Goal: Task Accomplishment & Management: Use online tool/utility

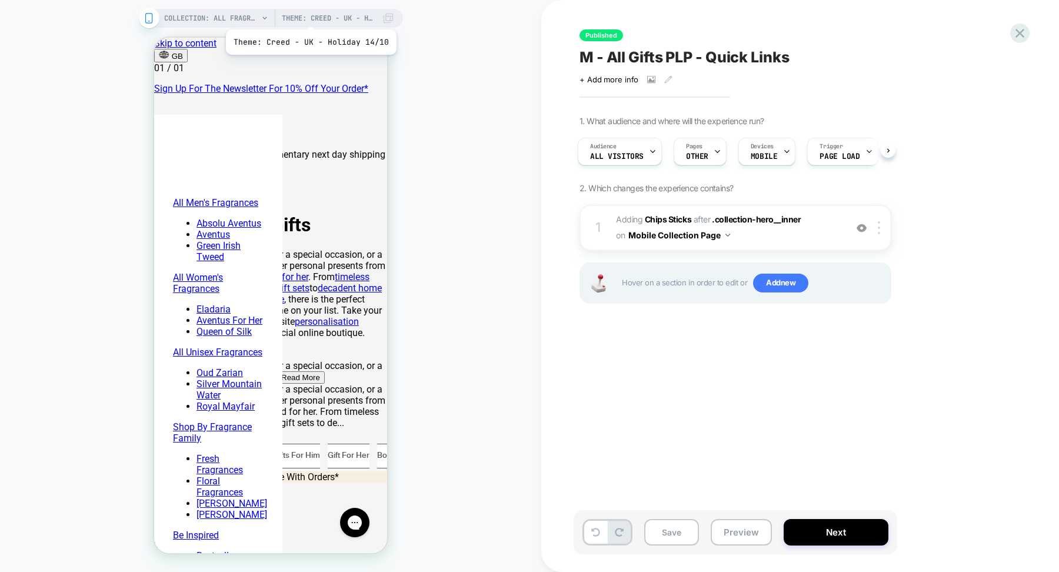
click at [309, 15] on span "Theme: Creed - UK - Holiday 14/10" at bounding box center [329, 18] width 94 height 19
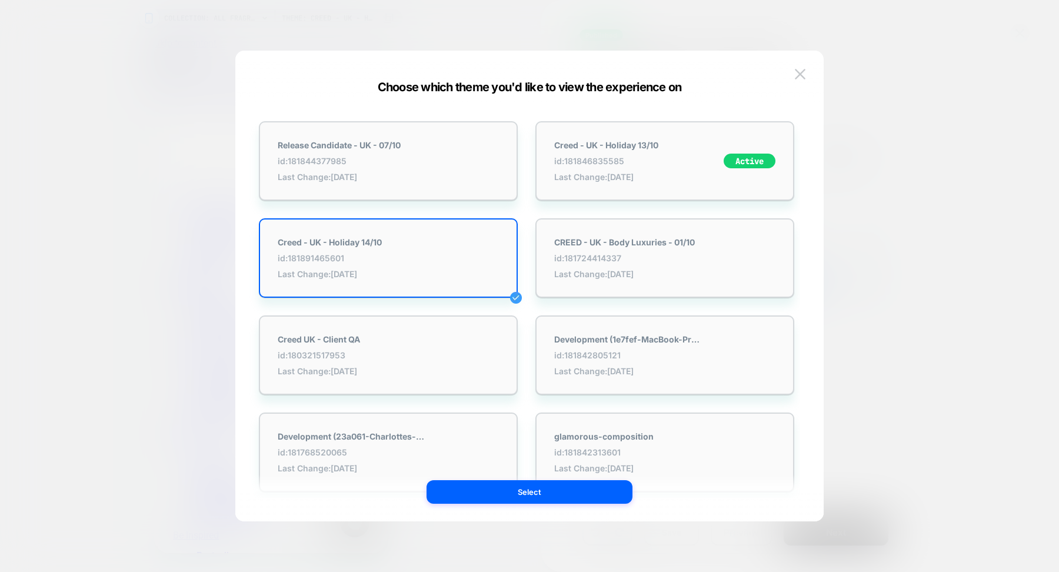
click at [91, 308] on div at bounding box center [529, 286] width 1059 height 572
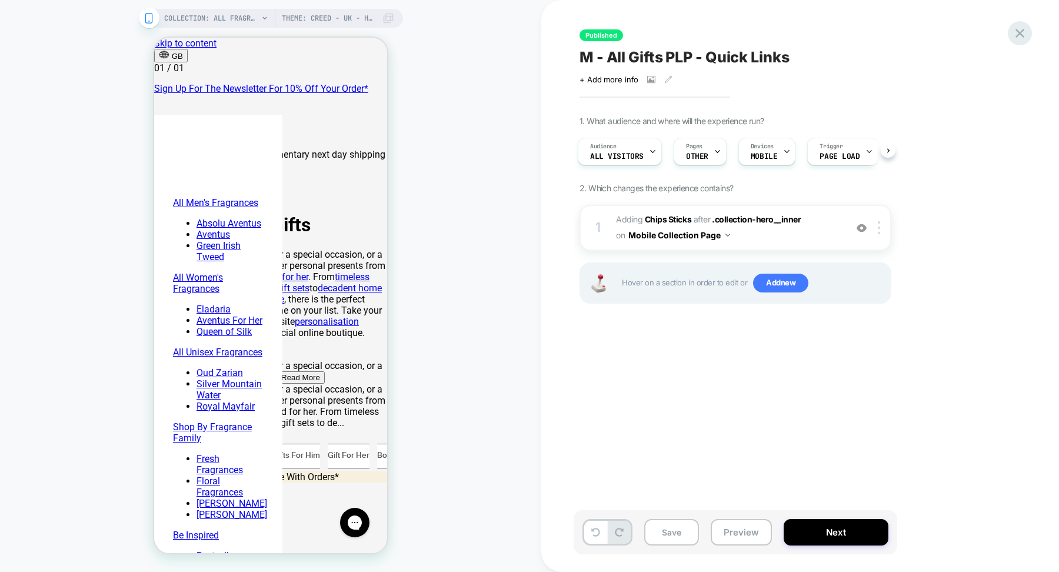
click at [1022, 32] on icon at bounding box center [1020, 33] width 16 height 16
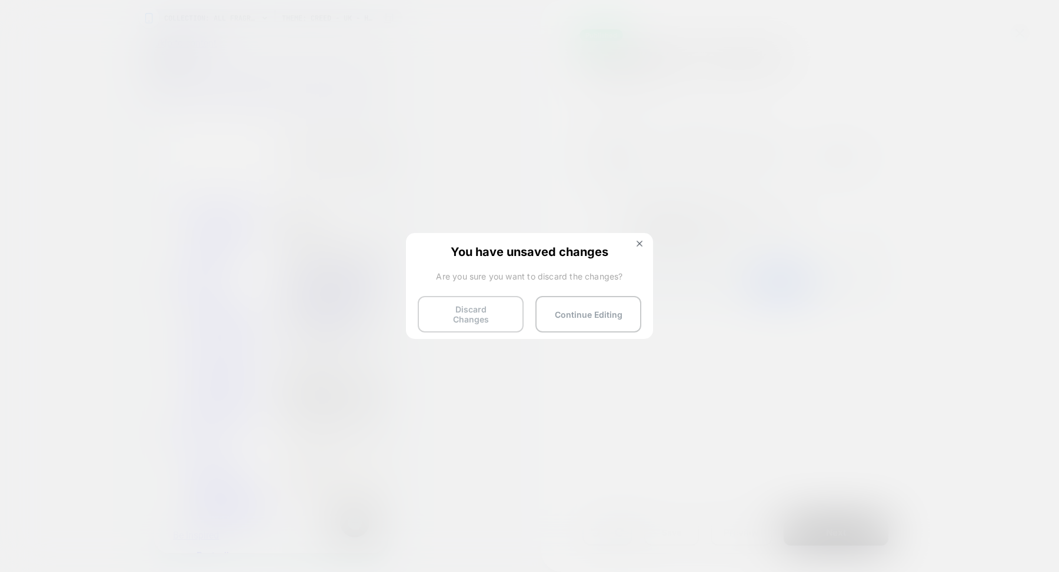
click at [448, 313] on button "Discard Changes" at bounding box center [471, 314] width 106 height 36
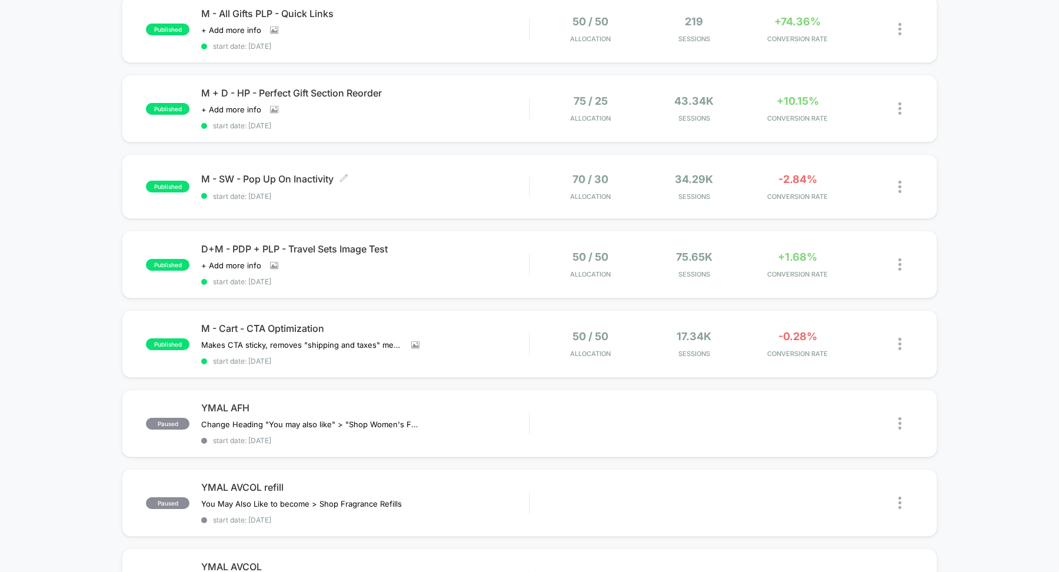
scroll to position [451, 0]
click at [372, 79] on div "published M + D - HP - Perfect Gift Section Reorder Click to view images Click …" at bounding box center [530, 108] width 816 height 68
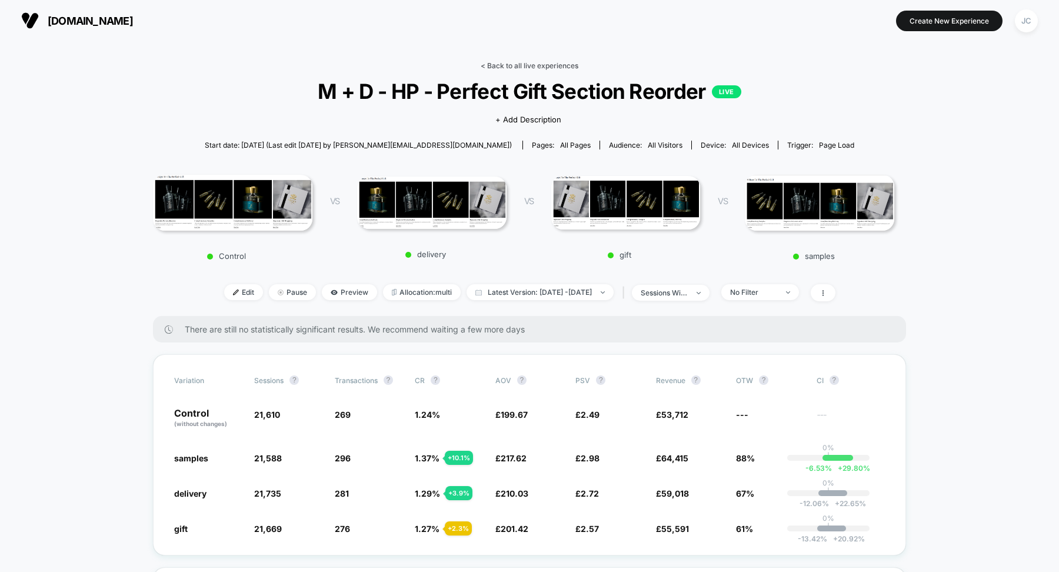
click at [491, 67] on link "< Back to all live experiences" at bounding box center [530, 65] width 98 height 9
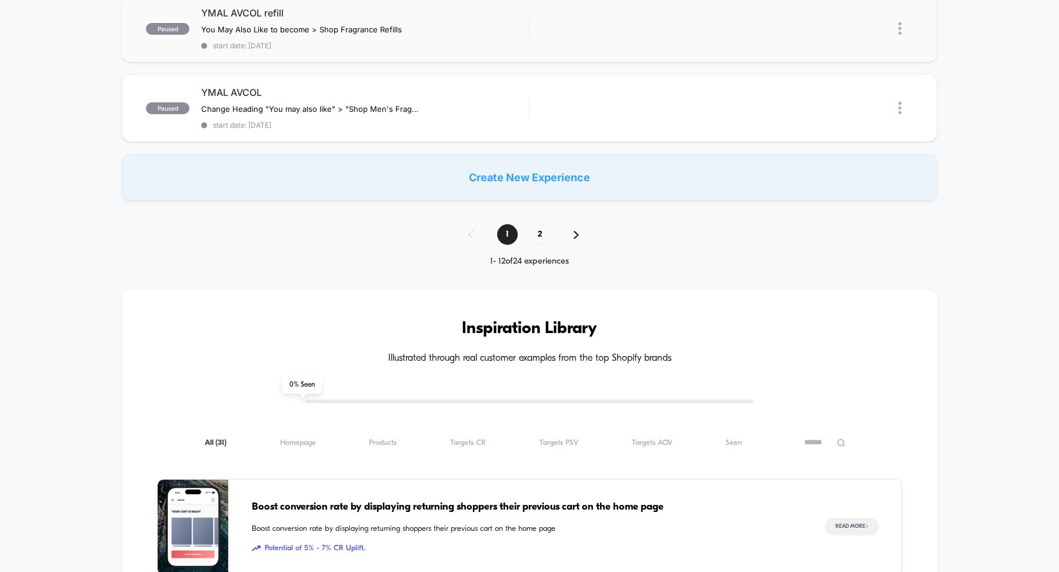
scroll to position [937, 0]
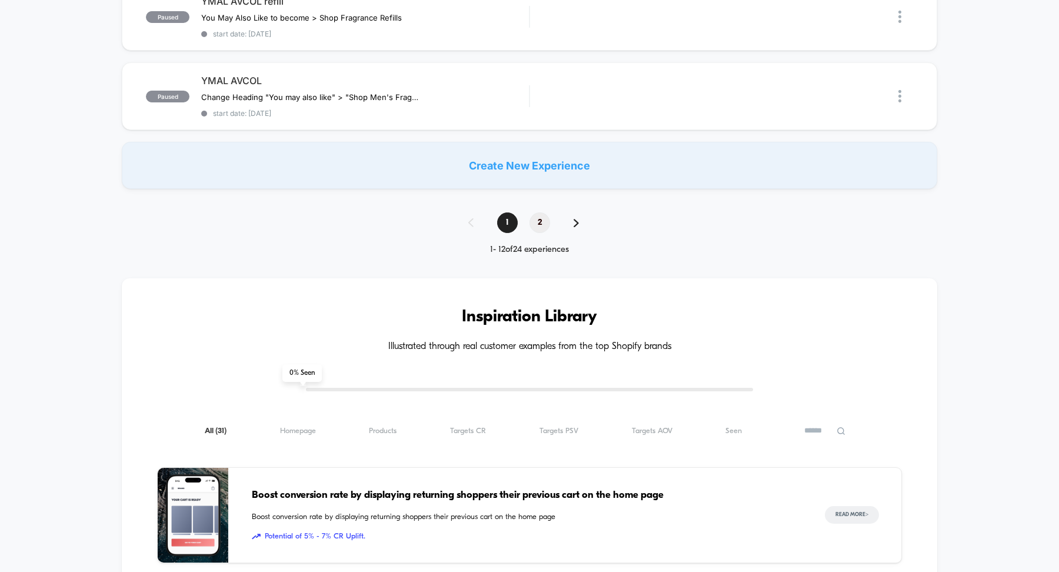
click at [536, 212] on span "2" at bounding box center [540, 222] width 21 height 21
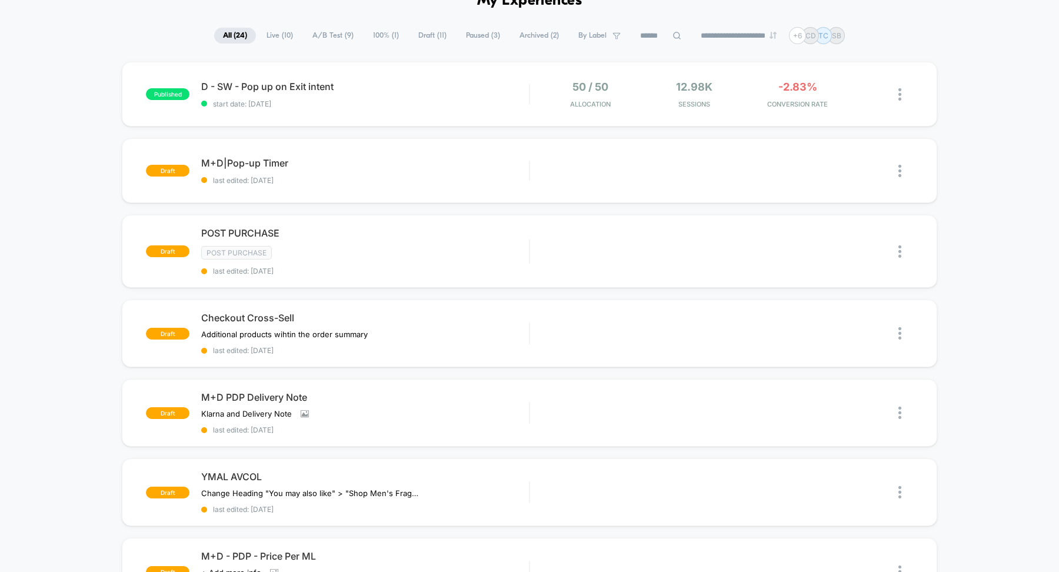
scroll to position [69, 0]
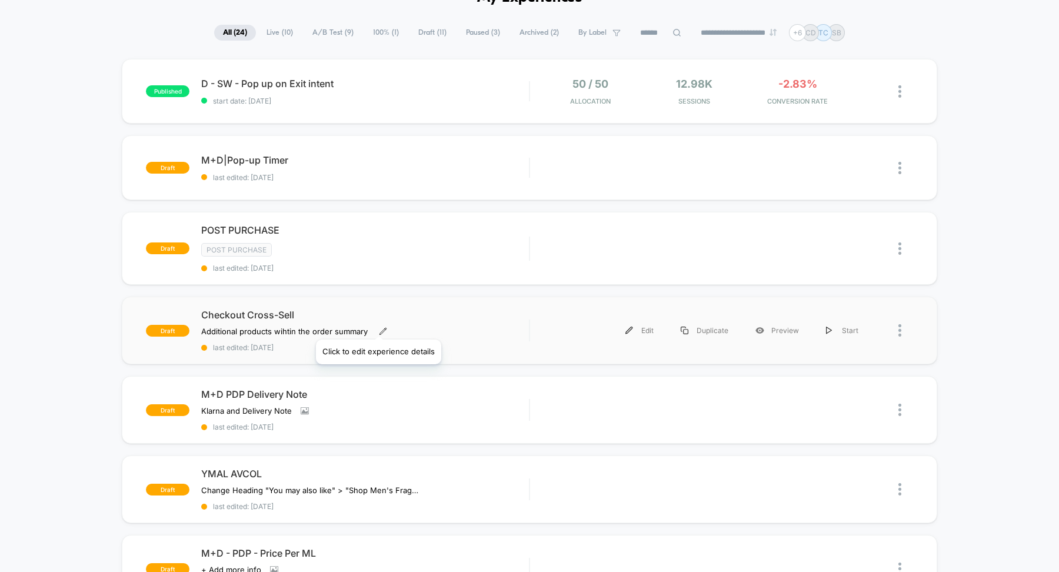
click at [379, 327] on icon at bounding box center [383, 331] width 8 height 8
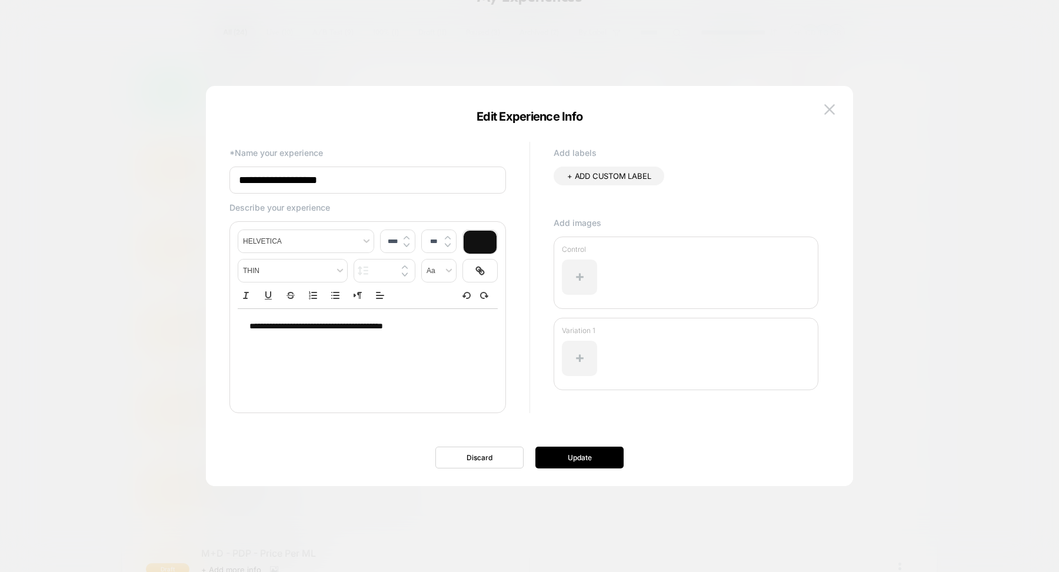
click at [86, 332] on div at bounding box center [529, 286] width 1059 height 572
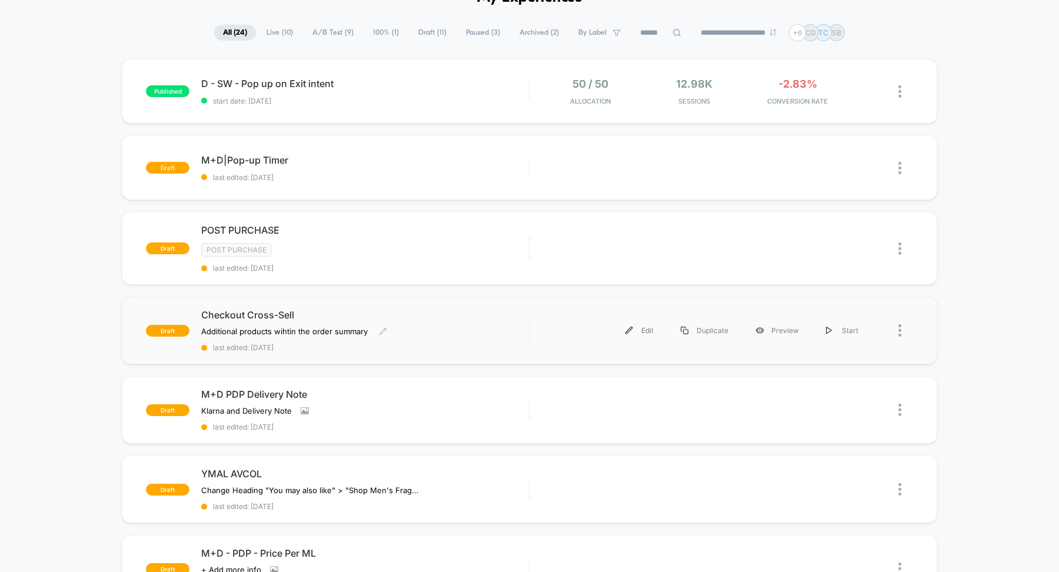
click at [338, 314] on span "Checkout Cross-Sell" at bounding box center [365, 315] width 328 height 12
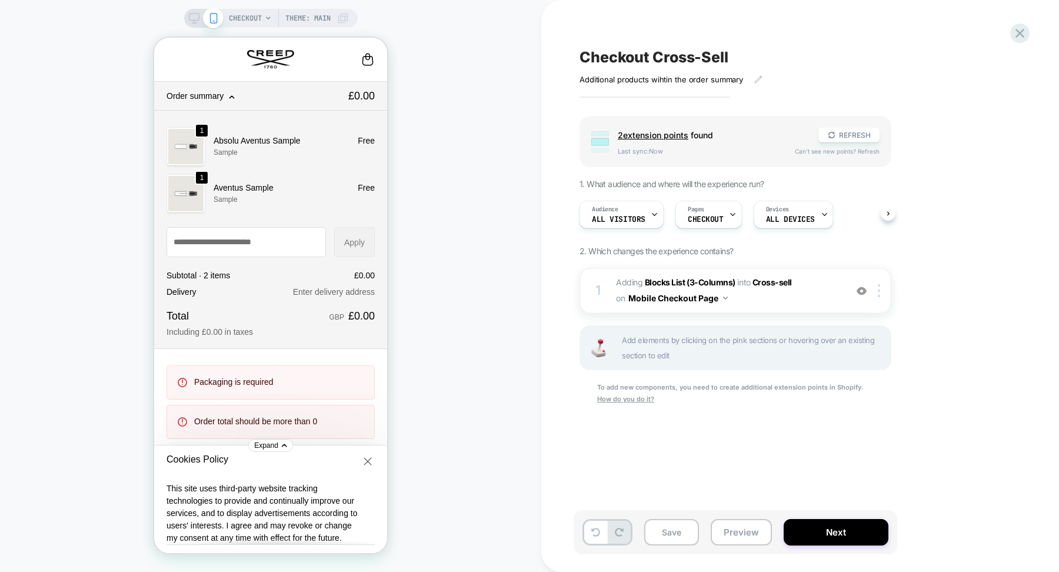
click at [225, 94] on span "Order summary" at bounding box center [255, 95] width 177 height 9
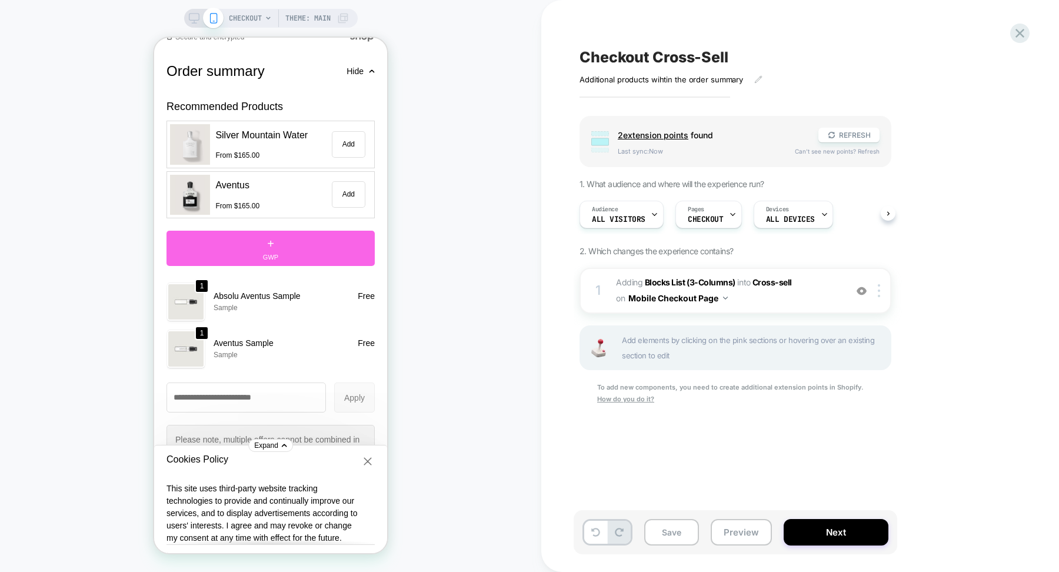
scroll to position [1070, 0]
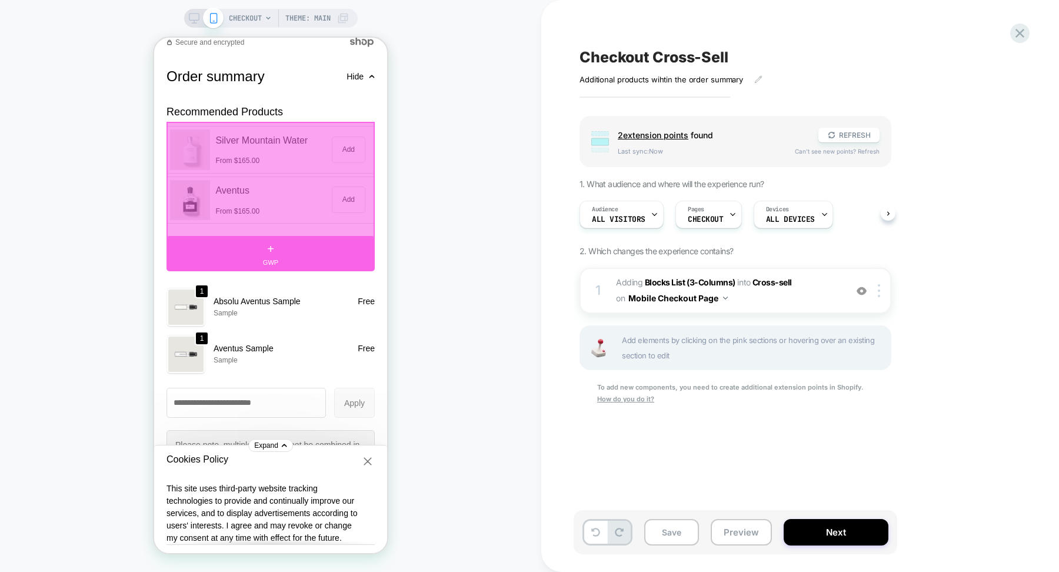
click at [312, 134] on div at bounding box center [271, 181] width 208 height 119
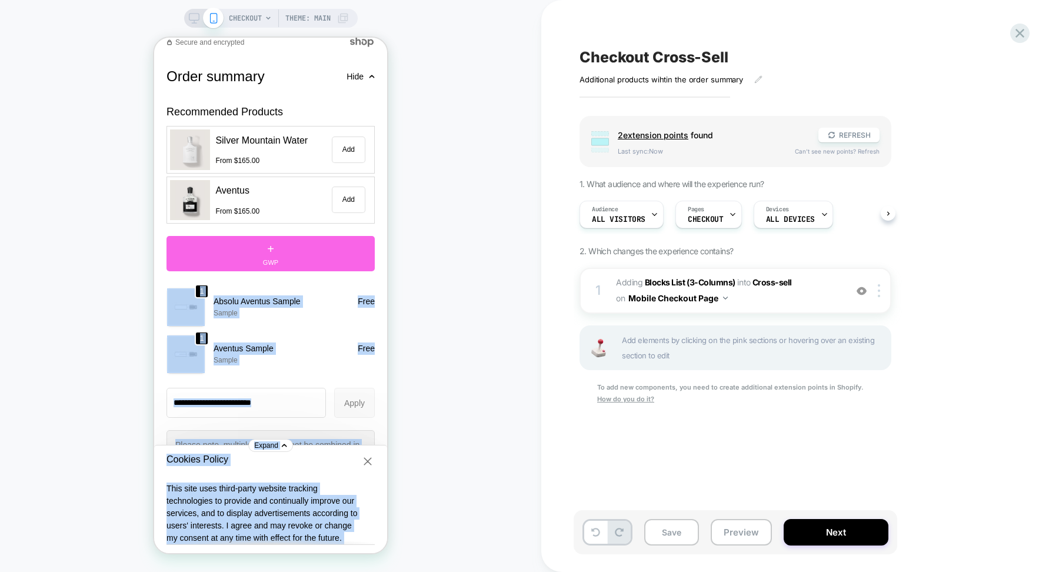
drag, startPoint x: 334, startPoint y: 204, endPoint x: 331, endPoint y: 288, distance: 84.8
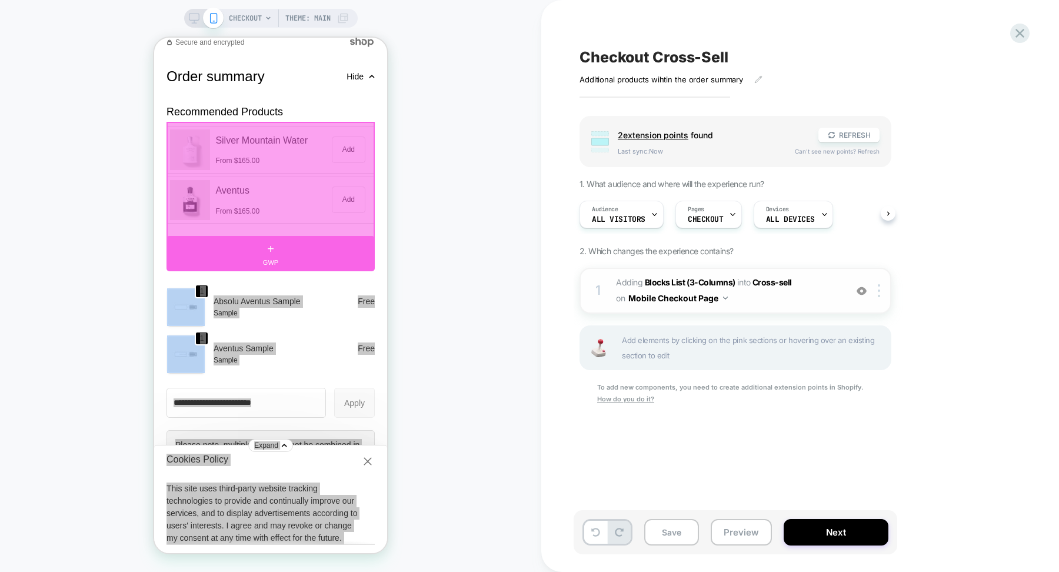
click at [724, 298] on img at bounding box center [725, 298] width 5 height 3
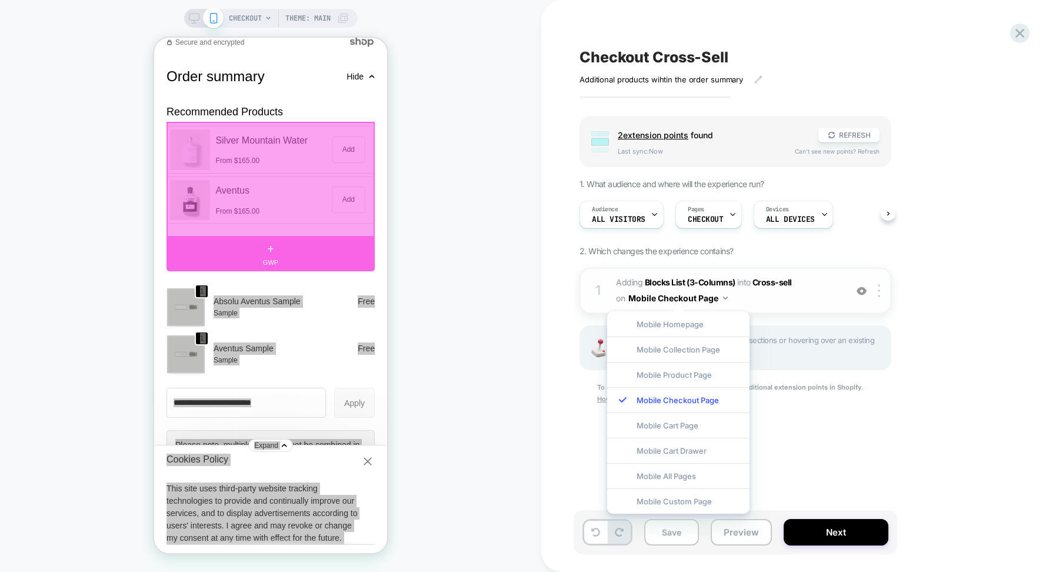
click at [724, 298] on img at bounding box center [725, 298] width 5 height 3
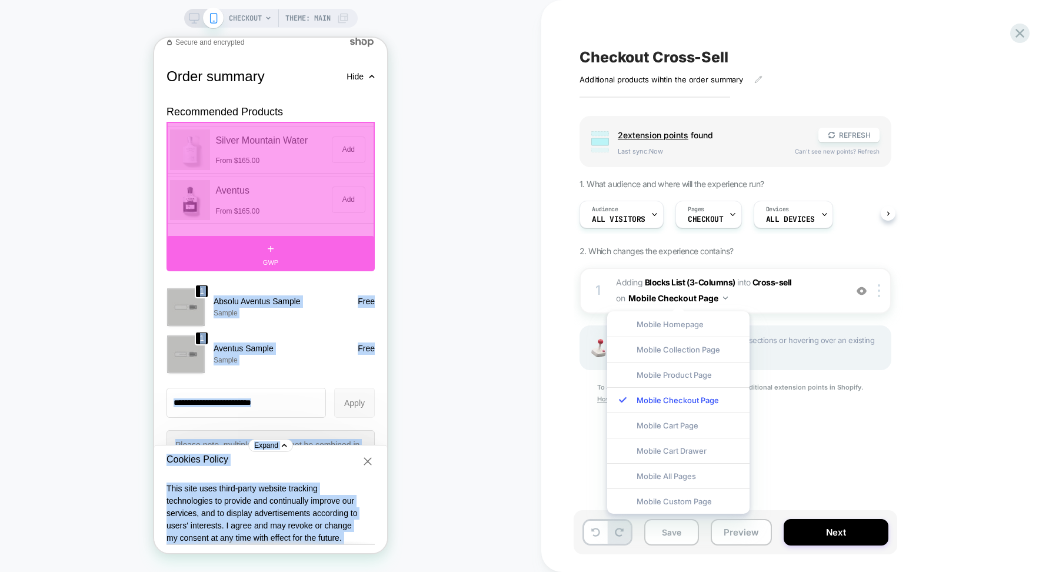
click at [311, 180] on div at bounding box center [271, 181] width 208 height 119
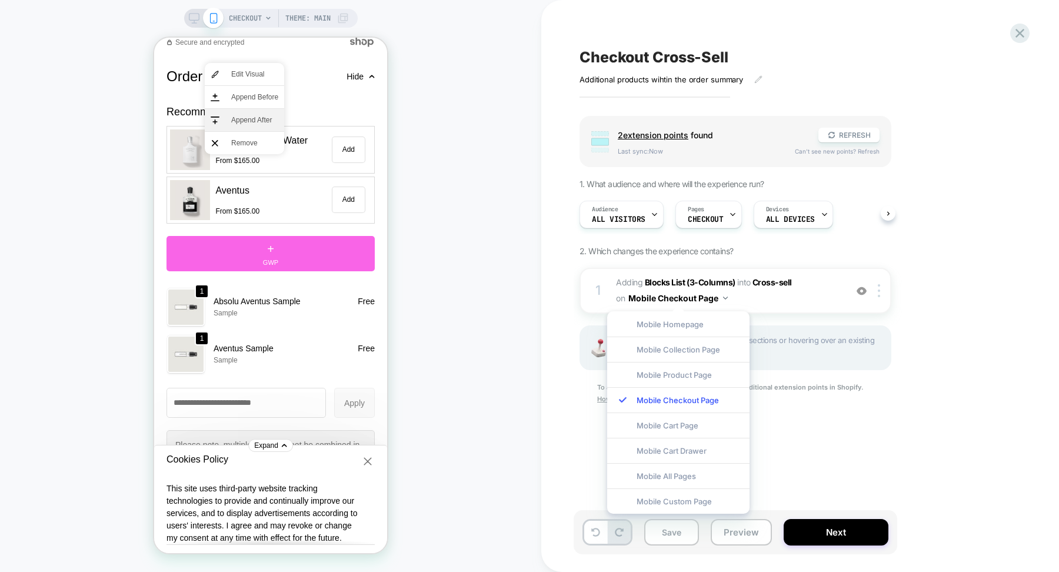
click at [257, 119] on span "Append After" at bounding box center [254, 120] width 47 height 11
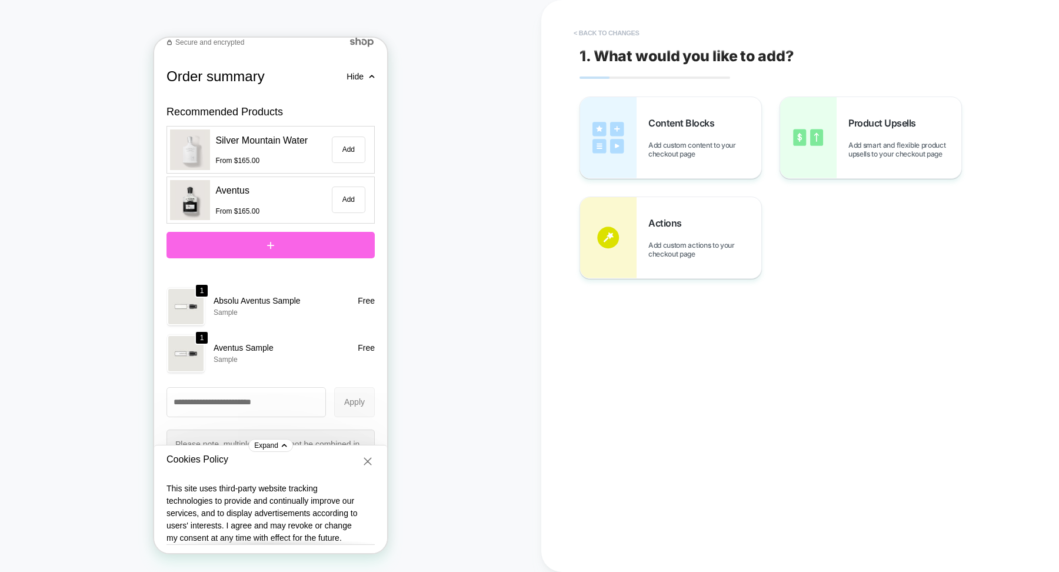
click at [584, 39] on button "< Back to changes" at bounding box center [607, 33] width 78 height 19
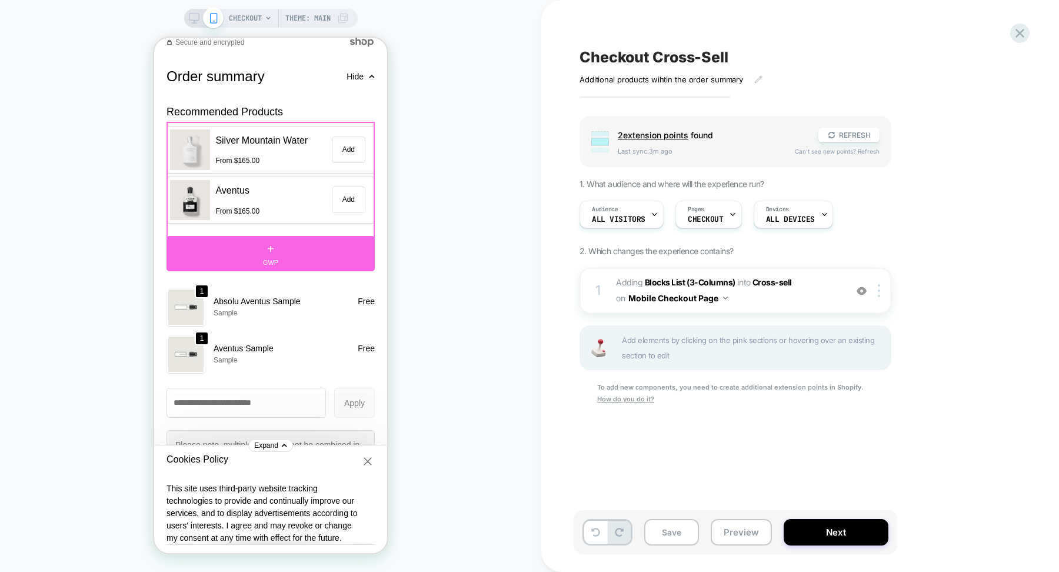
click at [671, 139] on span "2 extension point s" at bounding box center [653, 135] width 71 height 10
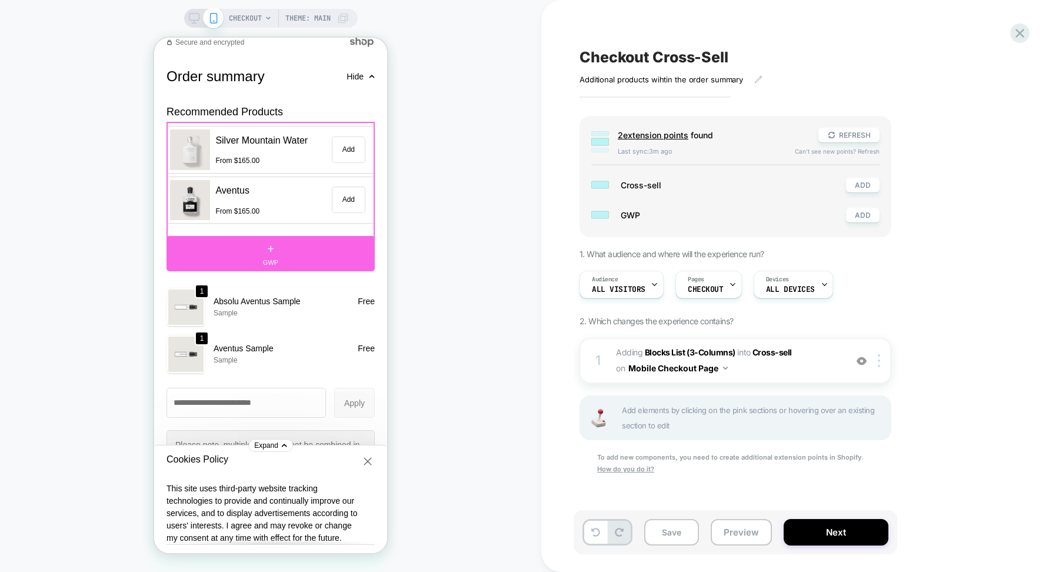
click at [247, 166] on div "From $165.00" at bounding box center [234, 158] width 49 height 16
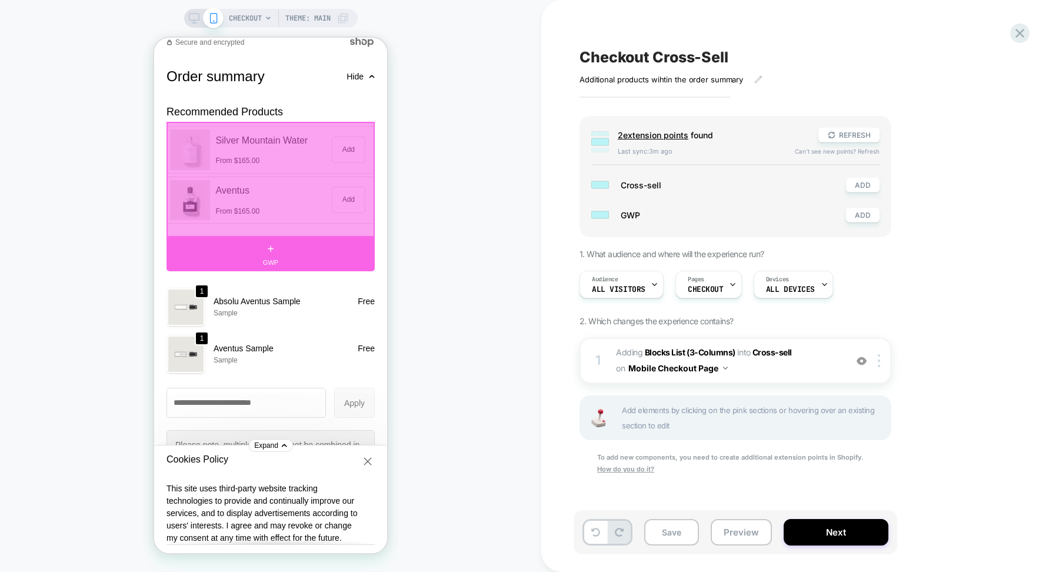
click at [324, 240] on div at bounding box center [271, 181] width 208 height 119
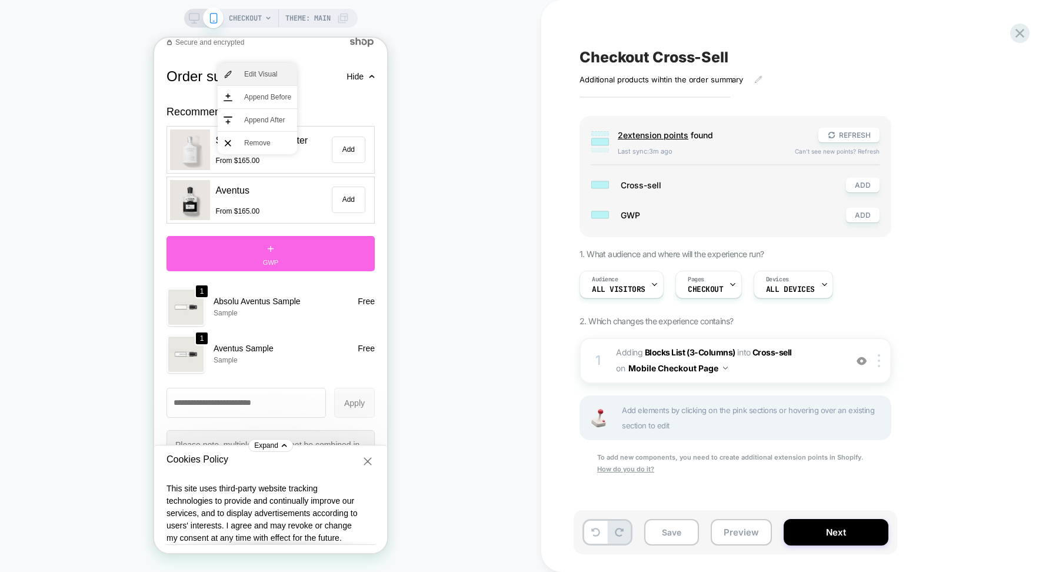
click at [271, 78] on span "Edit Visual" at bounding box center [267, 74] width 47 height 11
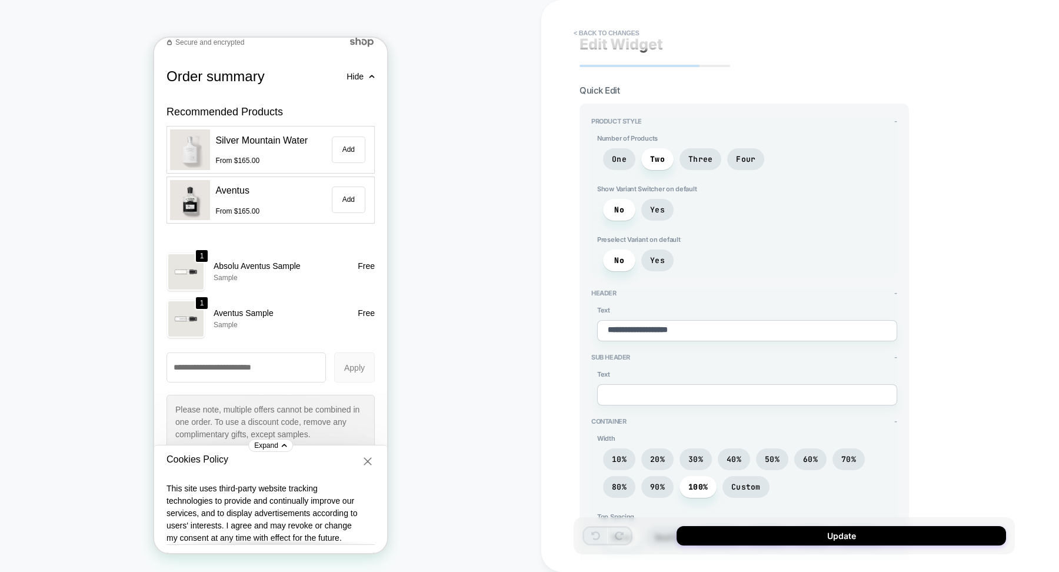
scroll to position [24, 0]
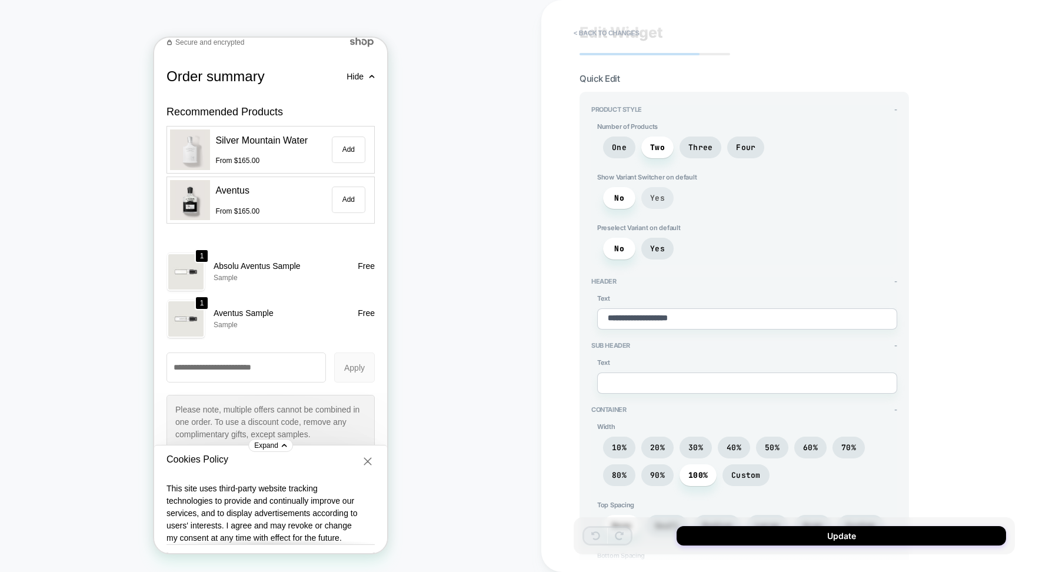
click at [658, 202] on span "Yes" at bounding box center [657, 198] width 32 height 22
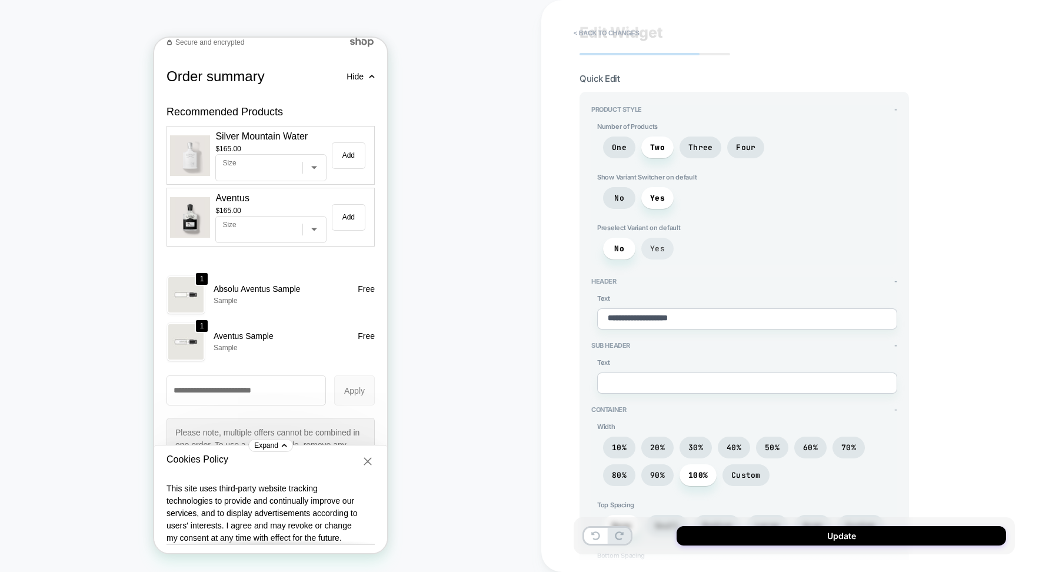
click at [658, 244] on span "Yes" at bounding box center [657, 249] width 15 height 10
click at [621, 247] on span "No" at bounding box center [619, 249] width 10 height 10
click at [654, 247] on span "Yes" at bounding box center [657, 249] width 15 height 10
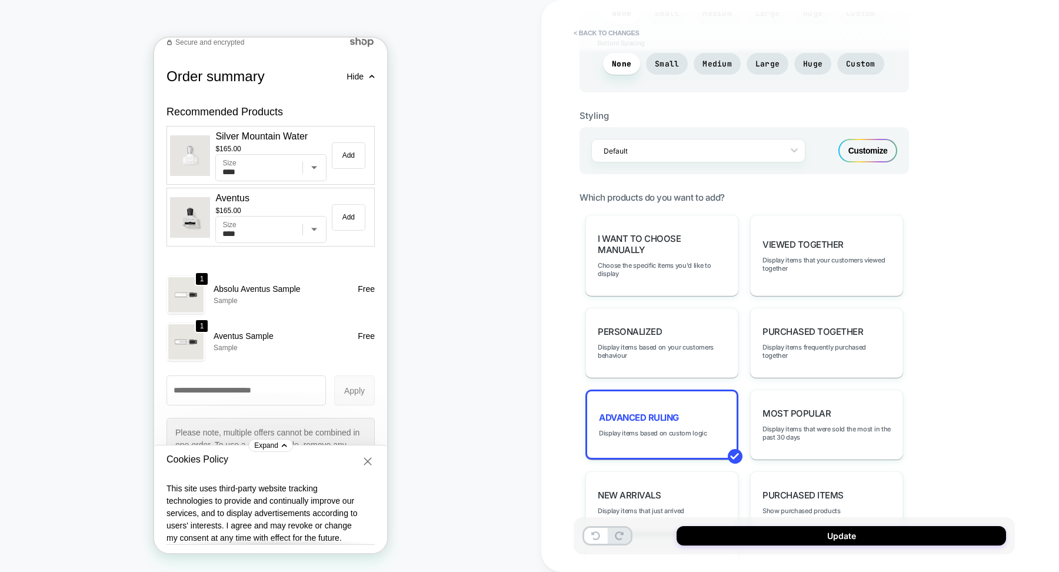
scroll to position [643, 0]
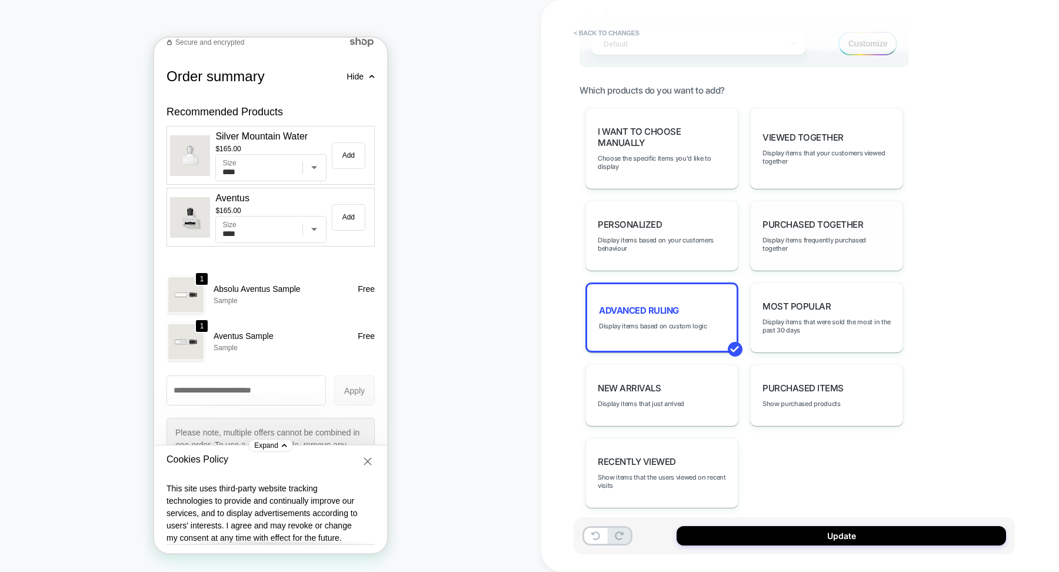
click at [851, 245] on div "Purchased Together Display items frequently purchased together" at bounding box center [826, 236] width 153 height 70
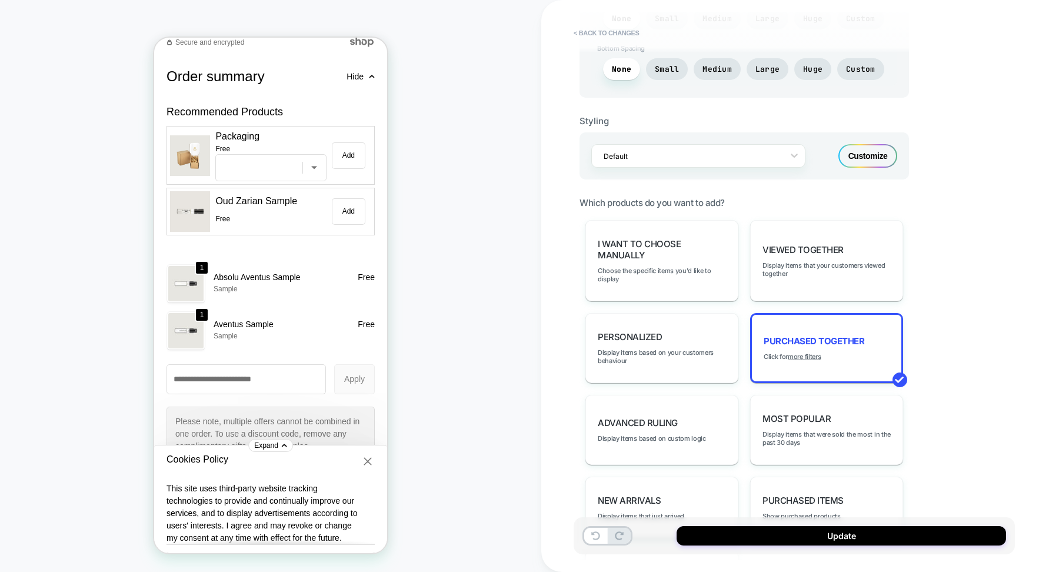
scroll to position [543, 0]
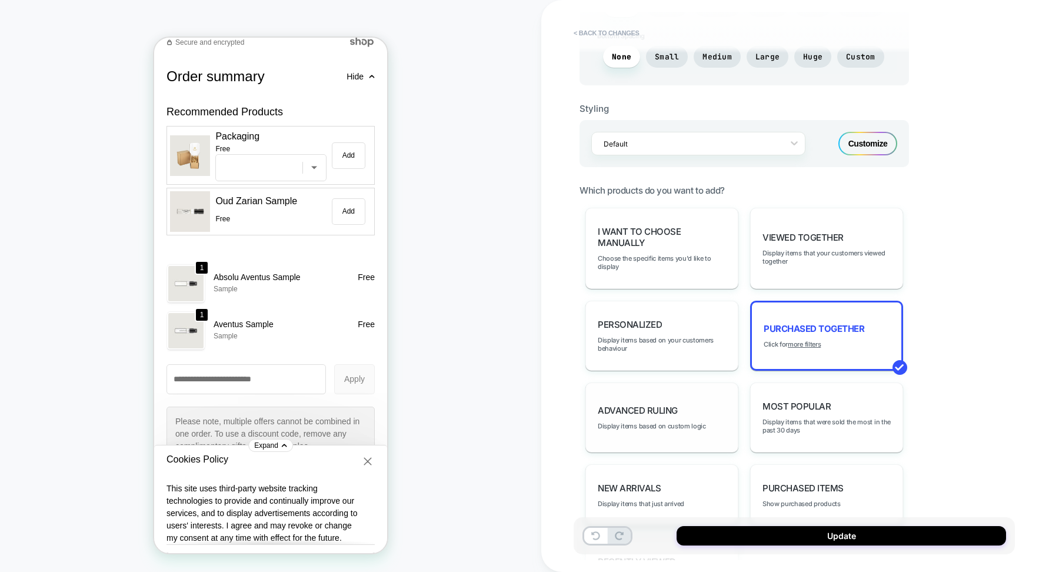
click at [680, 418] on div "Advanced Ruling Display items based on custom logic" at bounding box center [661, 417] width 153 height 70
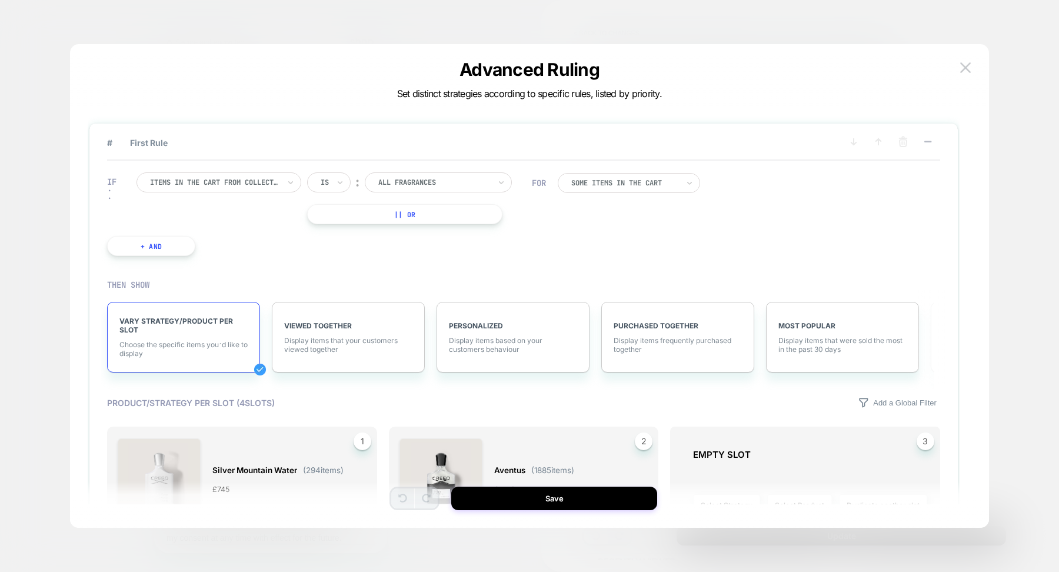
type textarea "*"
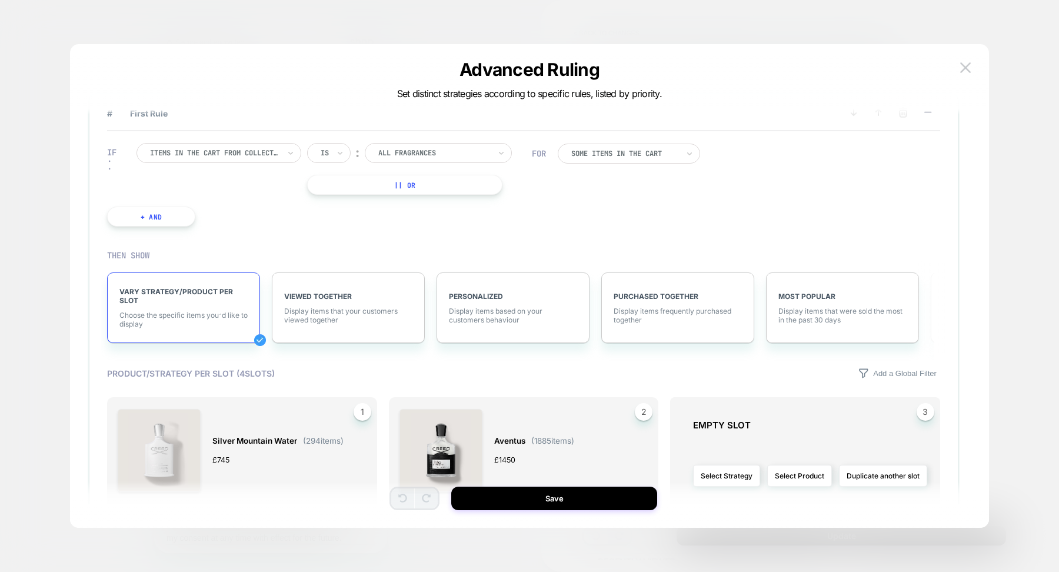
scroll to position [16, 0]
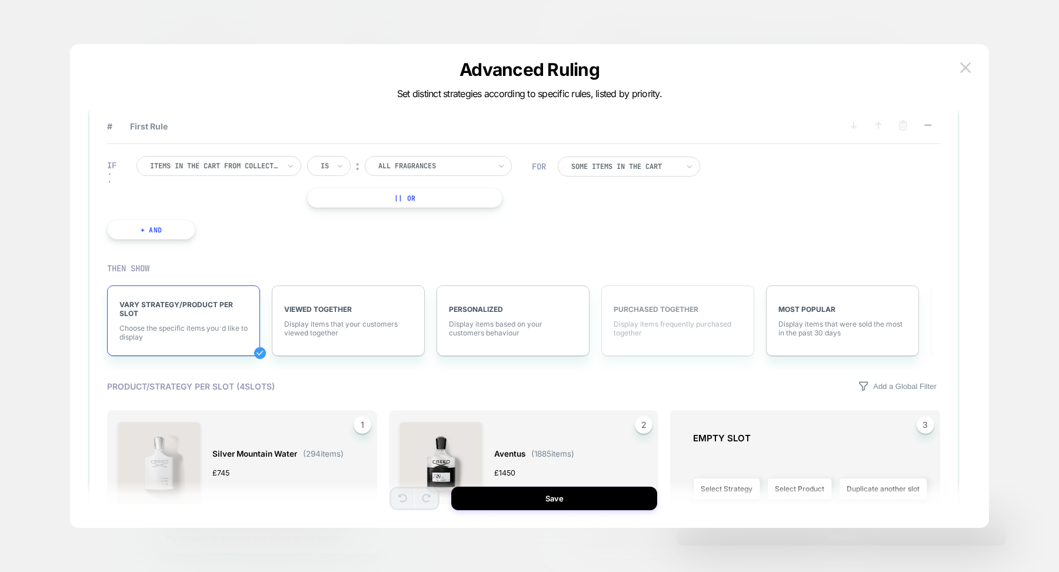
click at [721, 326] on span "Display items frequently purchased together" at bounding box center [678, 329] width 128 height 18
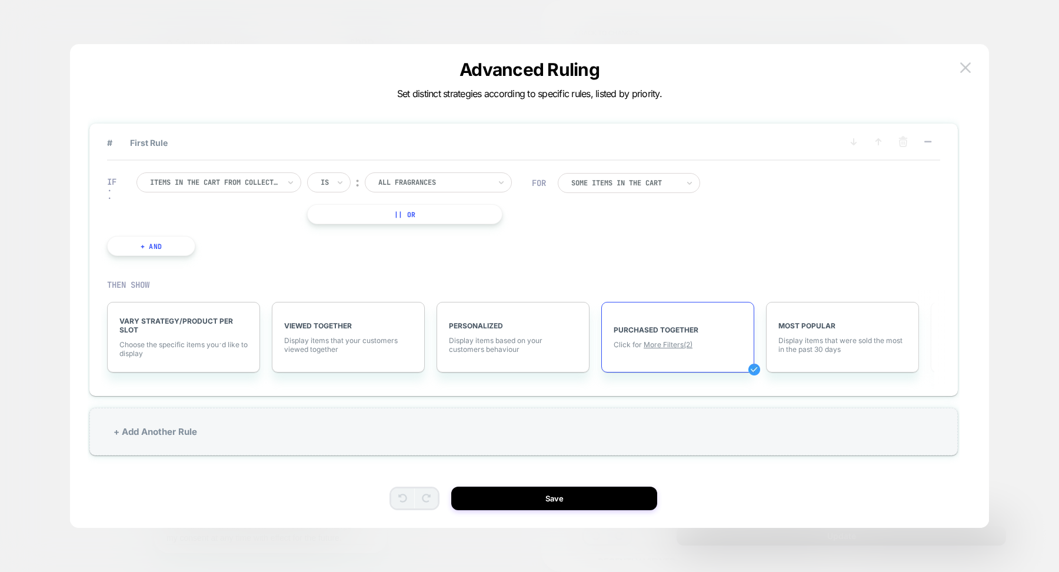
scroll to position [0, 0]
click at [691, 424] on div "+ Add Another Rule" at bounding box center [523, 432] width 868 height 48
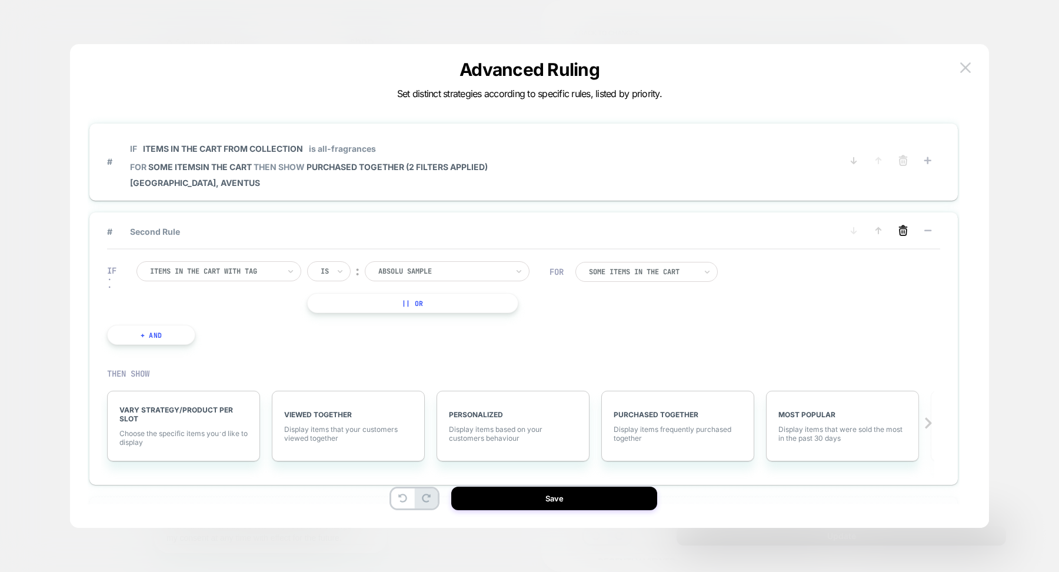
click at [906, 233] on icon at bounding box center [903, 232] width 7 height 6
click at [790, 249] on button "YES" at bounding box center [785, 249] width 61 height 19
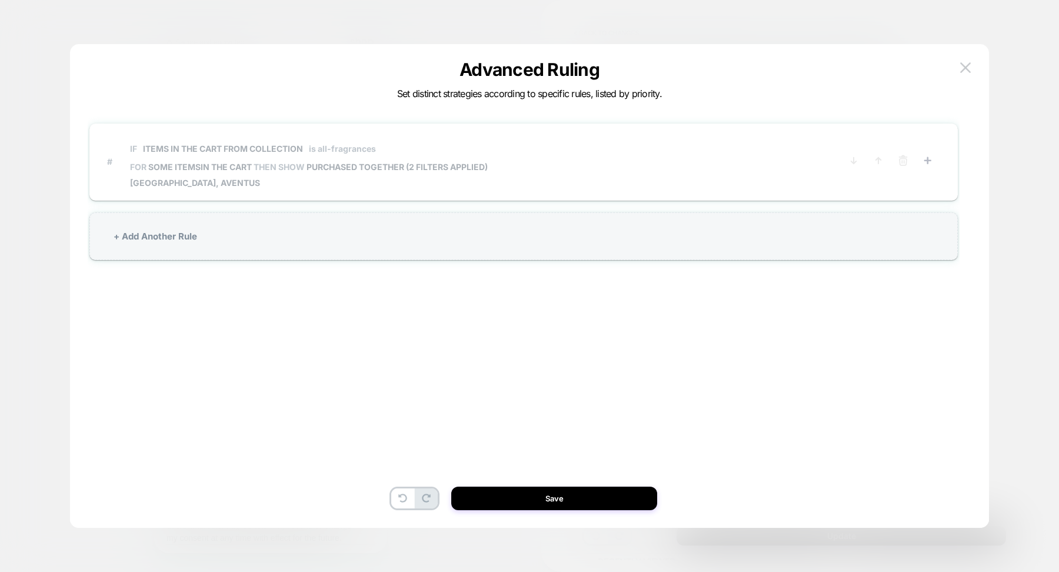
click at [523, 165] on span "# IF Items in the cart from collection is all-fragrances FOR some items IN THE …" at bounding box center [473, 161] width 733 height 52
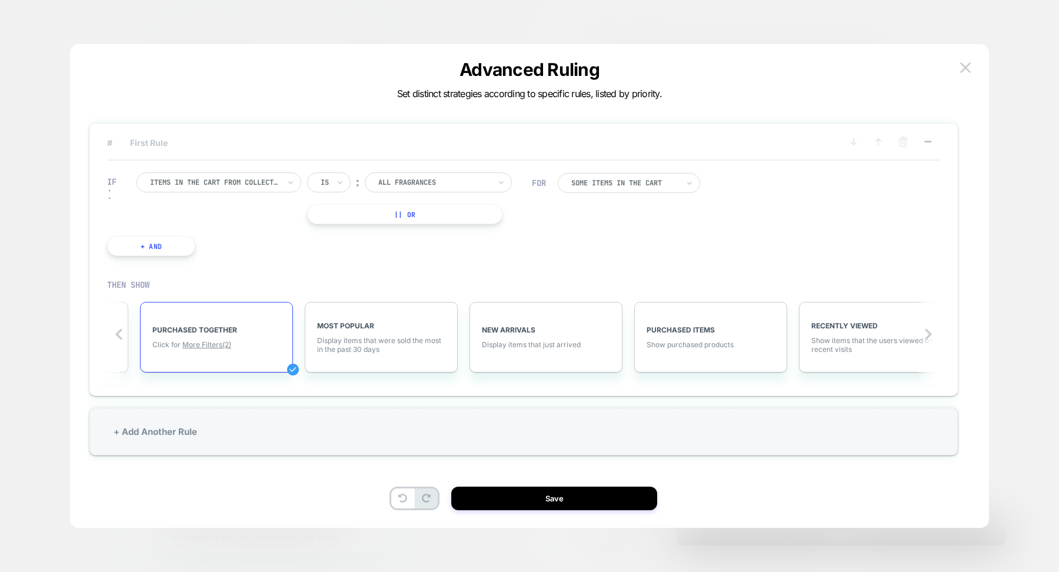
scroll to position [0, 468]
click at [196, 430] on div "+ Add Another Rule" at bounding box center [523, 432] width 868 height 48
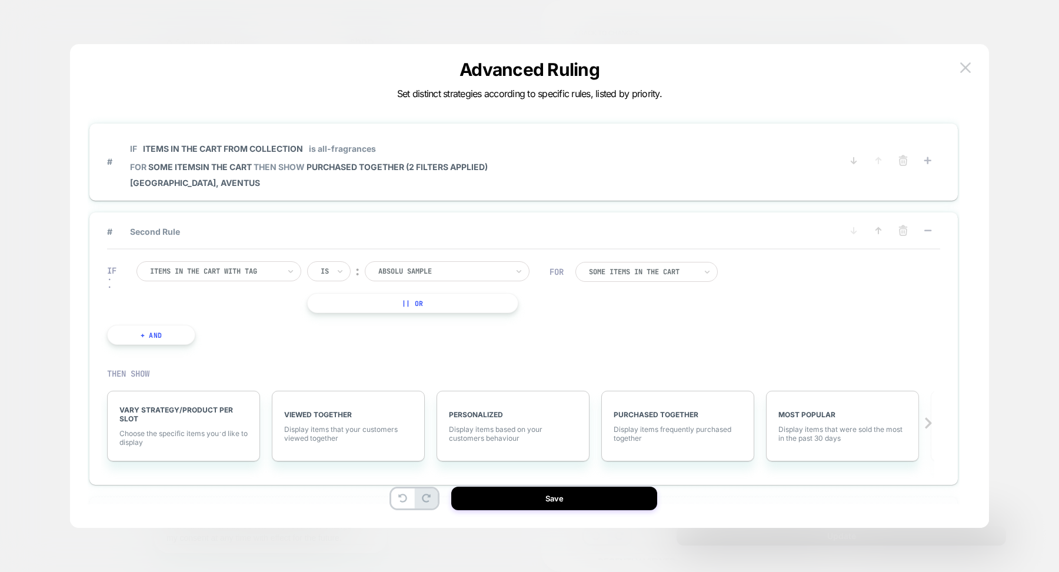
click at [445, 274] on div at bounding box center [442, 271] width 129 height 11
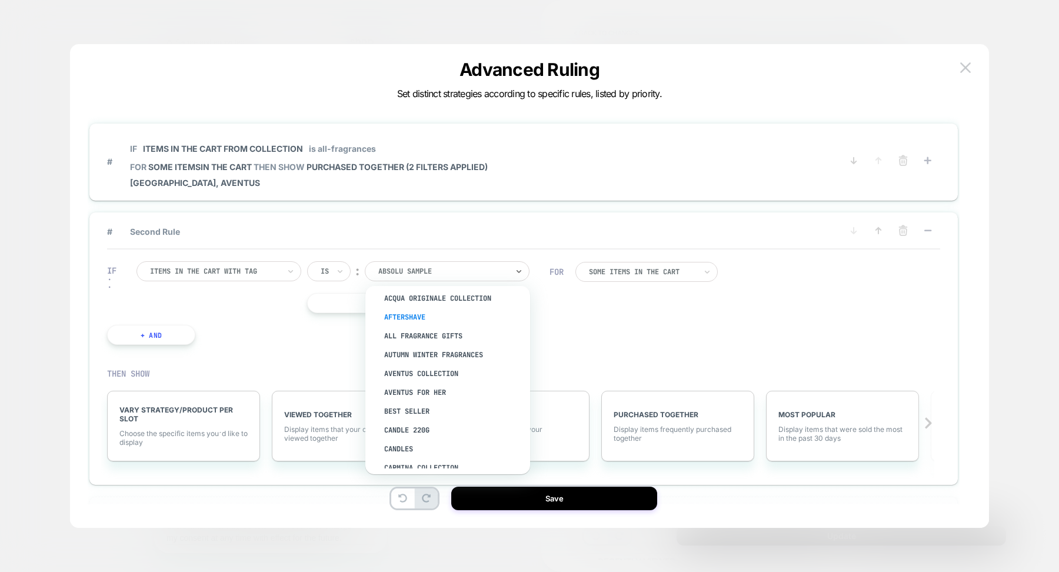
scroll to position [0, 0]
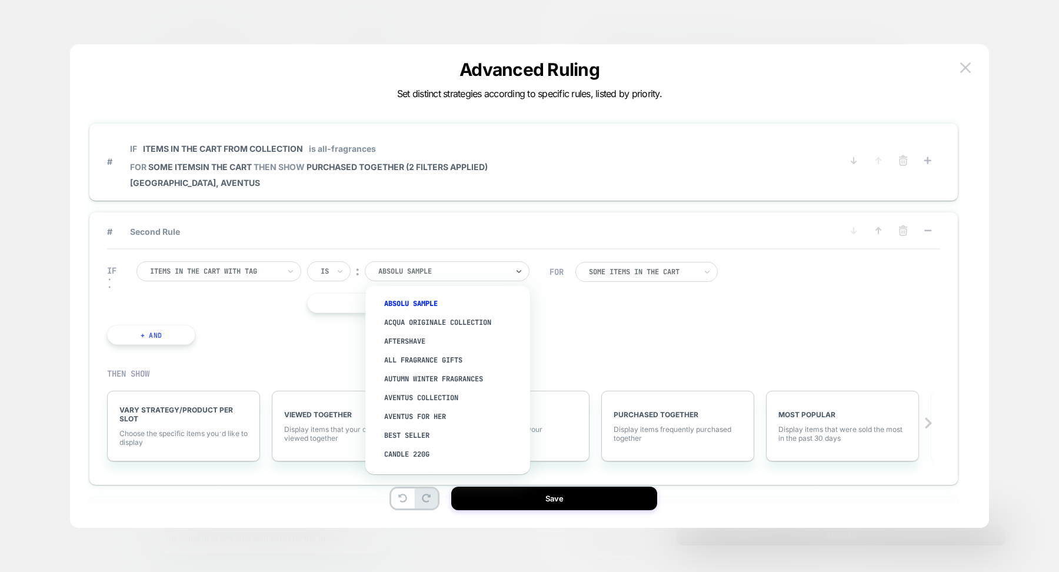
click at [251, 331] on div "IF Items in the cart with tag Is ︰ option AfterShave focused, 3 of 96. 96 resul…" at bounding box center [328, 303] width 454 height 119
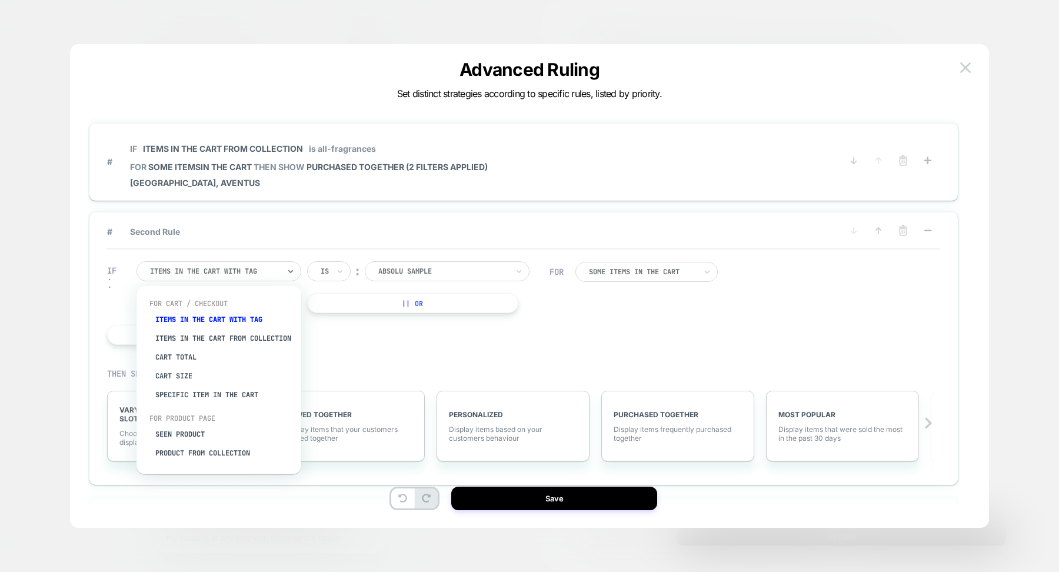
click at [251, 264] on div "Items in the cart with tag" at bounding box center [219, 271] width 165 height 20
click at [208, 404] on div "Specific item in the cart" at bounding box center [224, 394] width 153 height 19
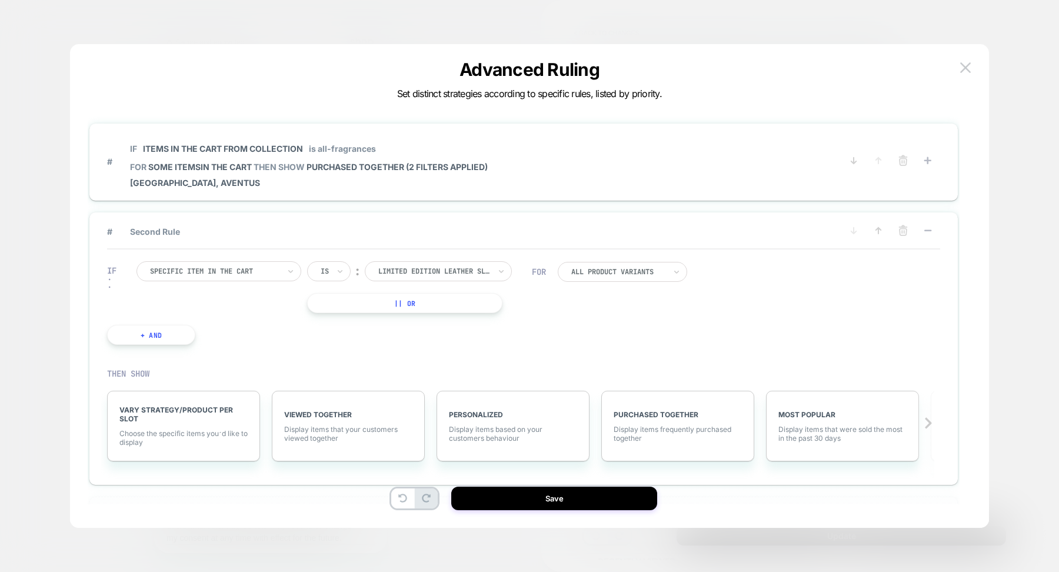
click at [332, 272] on div "Is" at bounding box center [329, 271] width 44 height 20
click at [330, 269] on div "Is" at bounding box center [325, 271] width 11 height 13
click at [272, 277] on div "Specific item in the cart" at bounding box center [215, 271] width 132 height 13
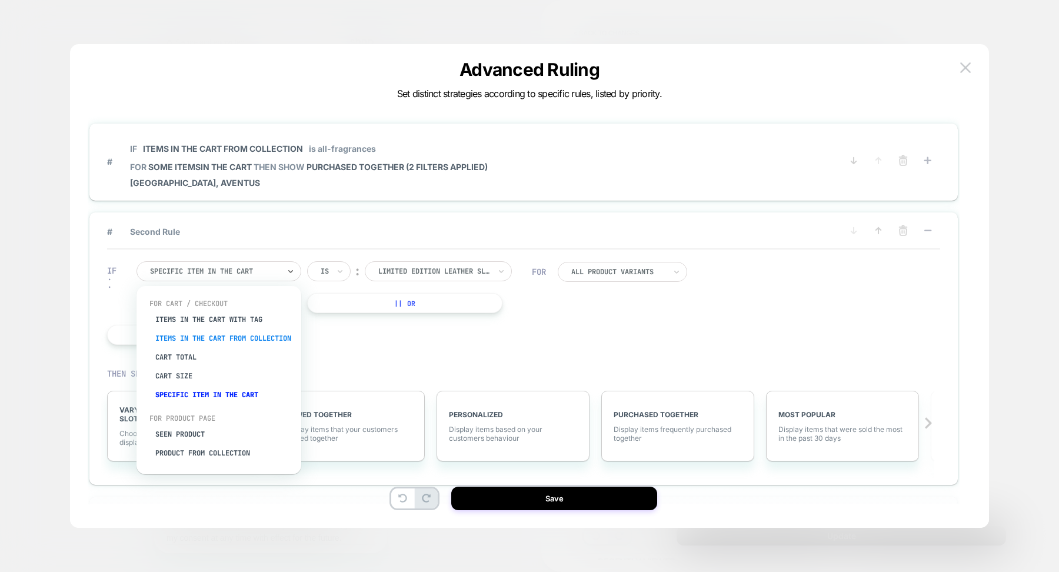
click at [258, 338] on div "Items in the cart from collection" at bounding box center [224, 338] width 153 height 19
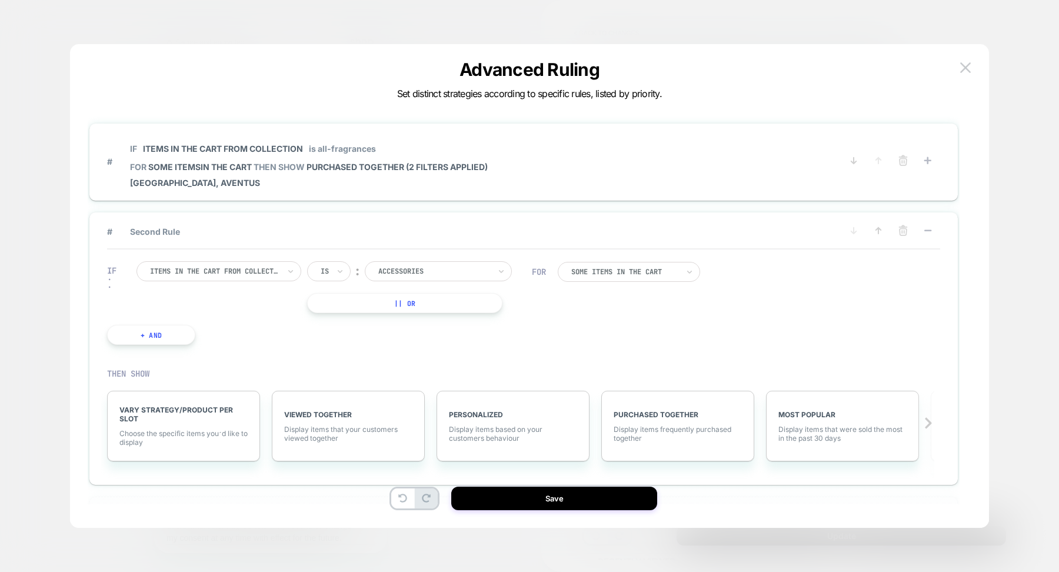
click at [412, 274] on div at bounding box center [434, 271] width 112 height 11
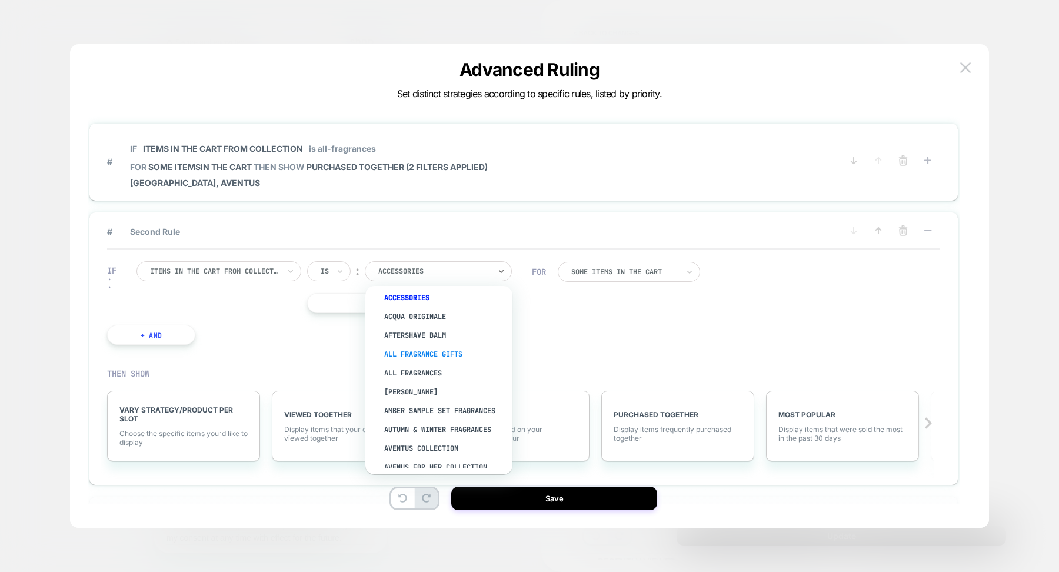
scroll to position [14, 0]
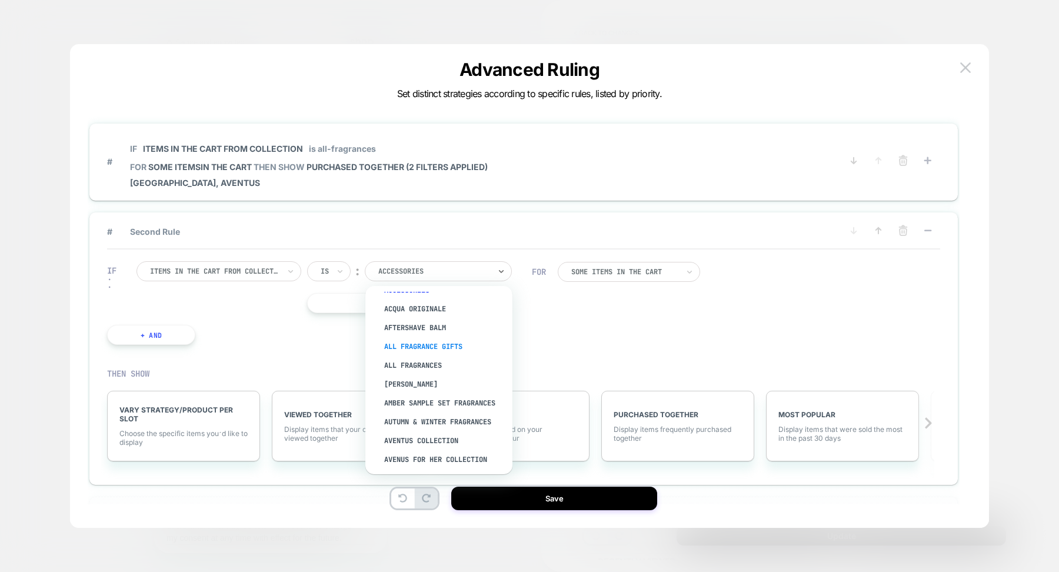
click at [420, 364] on div "All Fragrances" at bounding box center [444, 365] width 135 height 19
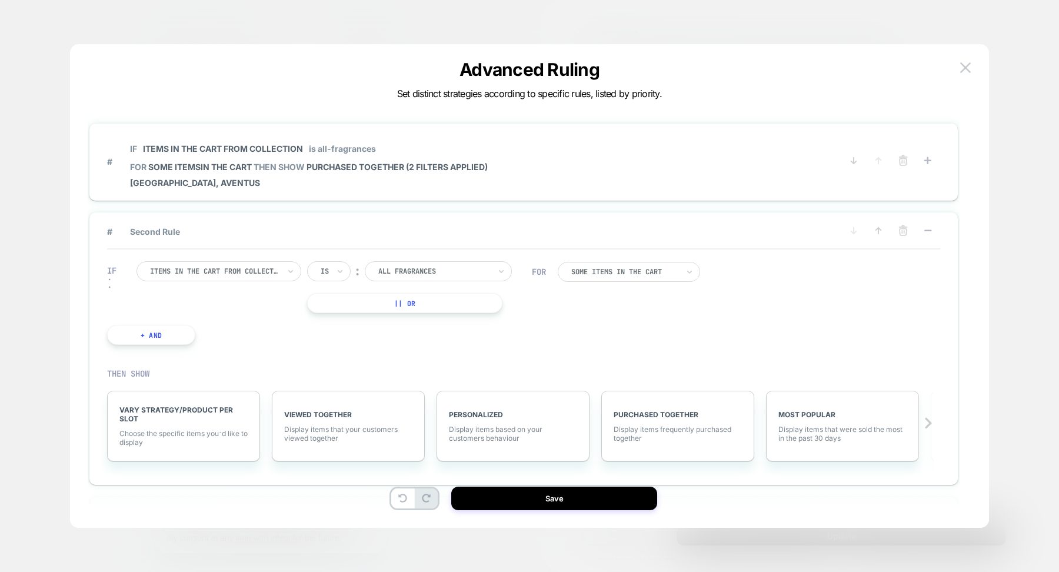
click at [653, 278] on div "Some Items in the cart" at bounding box center [629, 272] width 142 height 20
click at [740, 314] on div "IF Items in the cart from collection Is ︰ All Fragrances || Or + And FOR option…" at bounding box center [523, 302] width 833 height 107
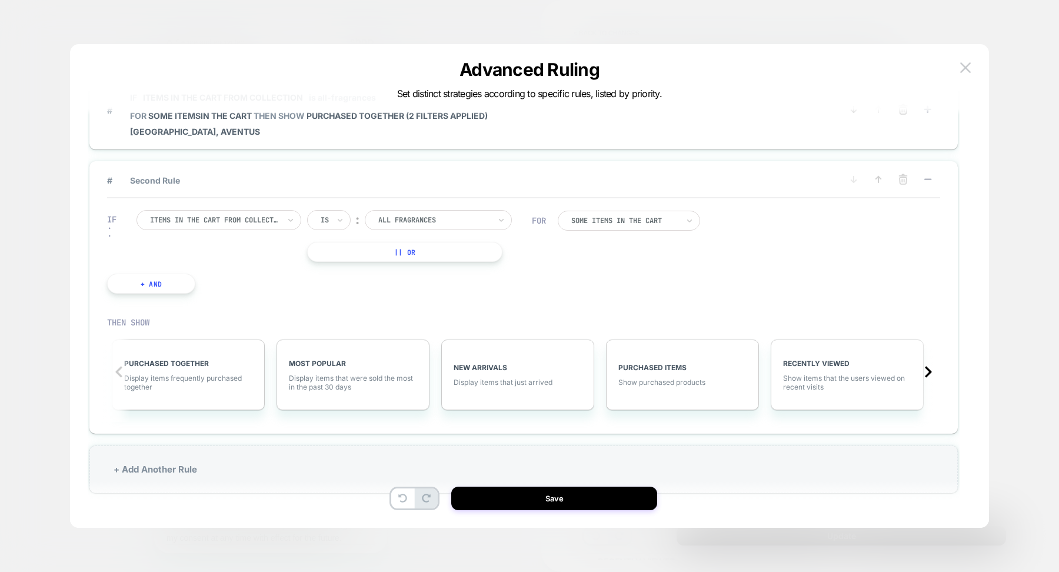
scroll to position [0, 498]
click at [970, 66] on img at bounding box center [965, 67] width 11 height 10
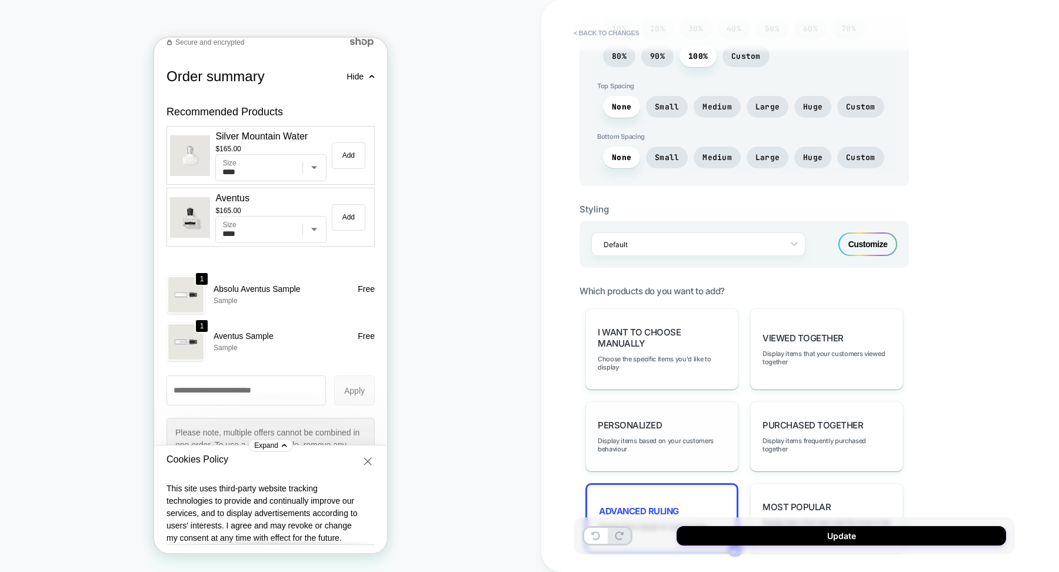
scroll to position [0, 0]
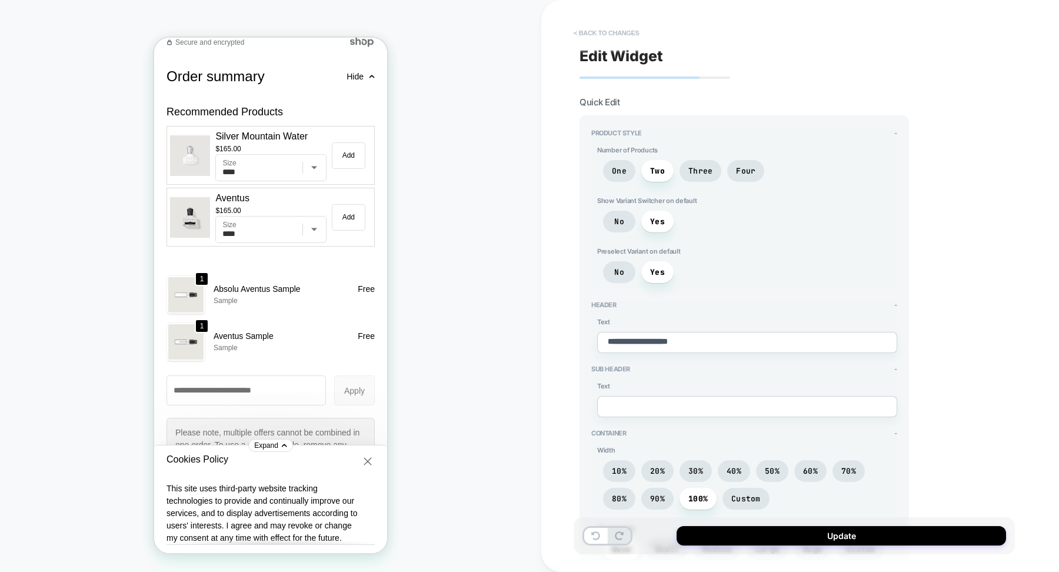
click at [615, 31] on button "< Back to changes" at bounding box center [607, 33] width 78 height 19
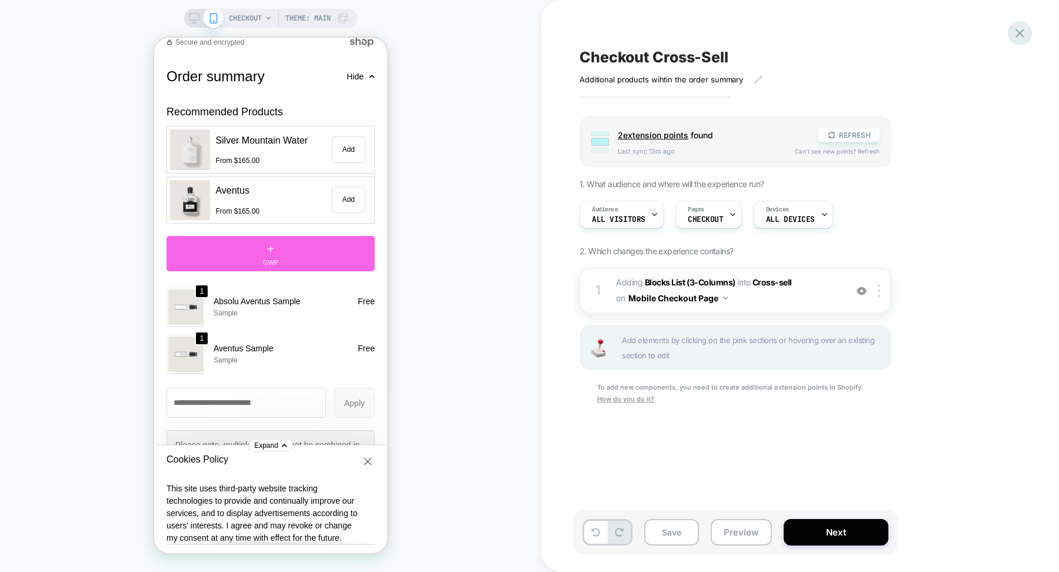
click at [1025, 36] on icon at bounding box center [1020, 33] width 16 height 16
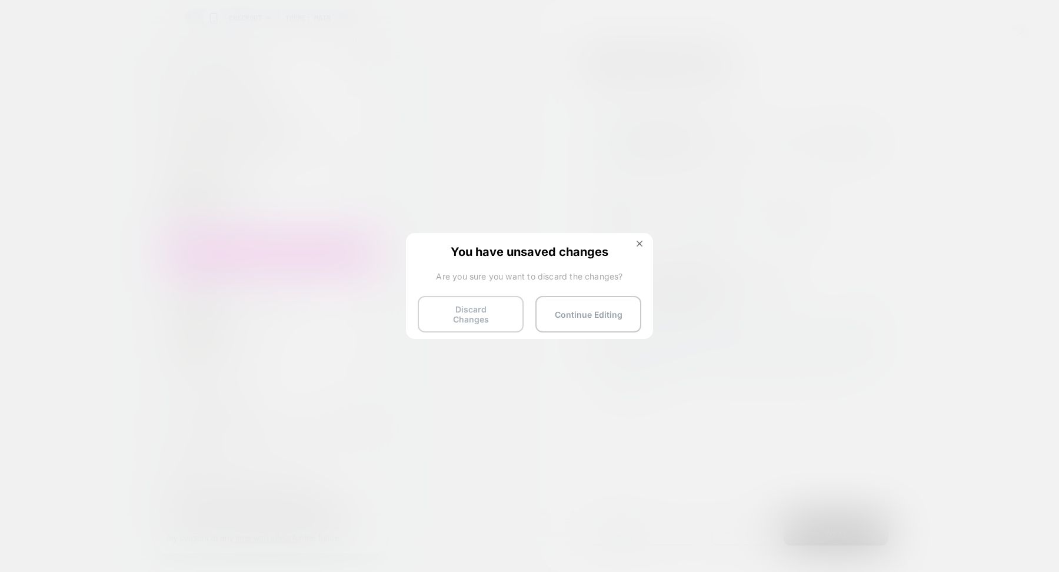
click at [489, 307] on button "Discard Changes" at bounding box center [471, 314] width 106 height 36
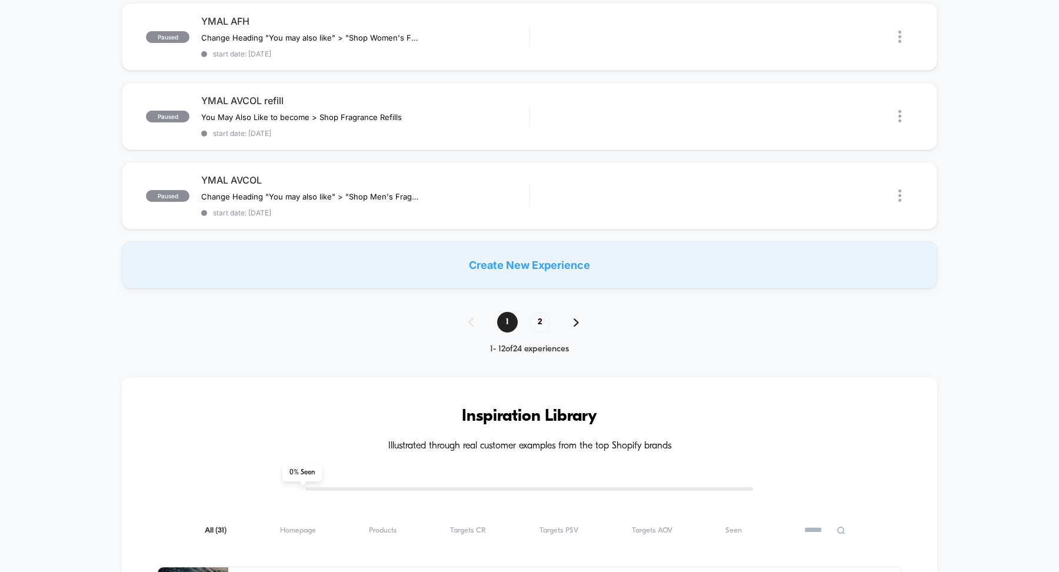
scroll to position [910, 0]
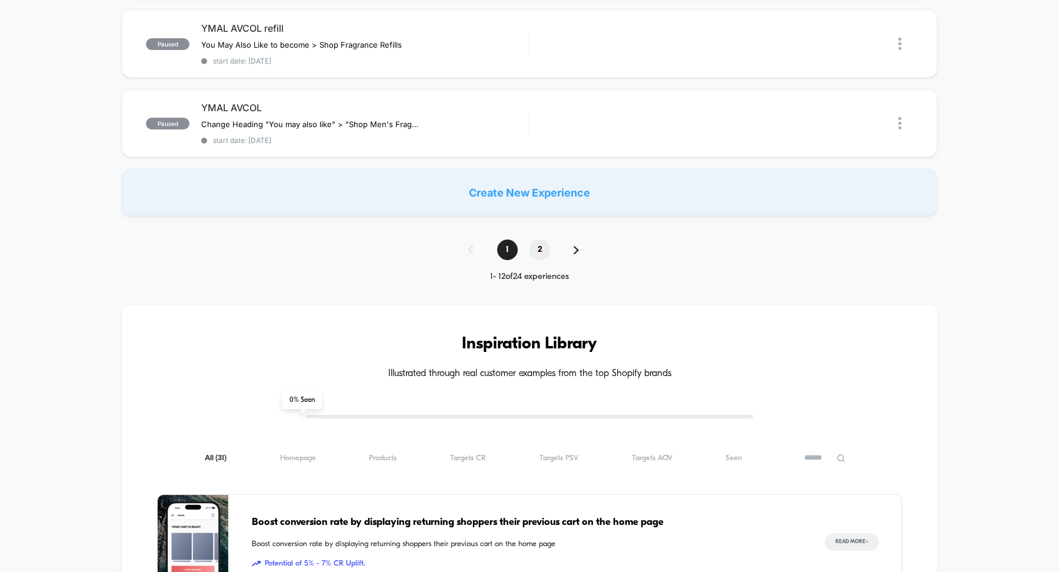
click at [545, 239] on span "2" at bounding box center [540, 249] width 21 height 21
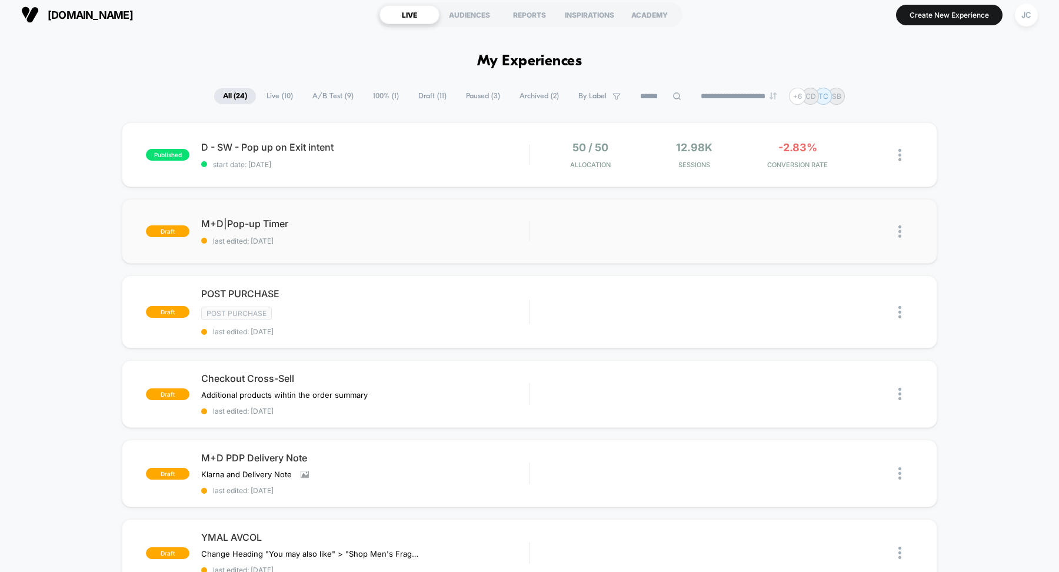
scroll to position [9, 0]
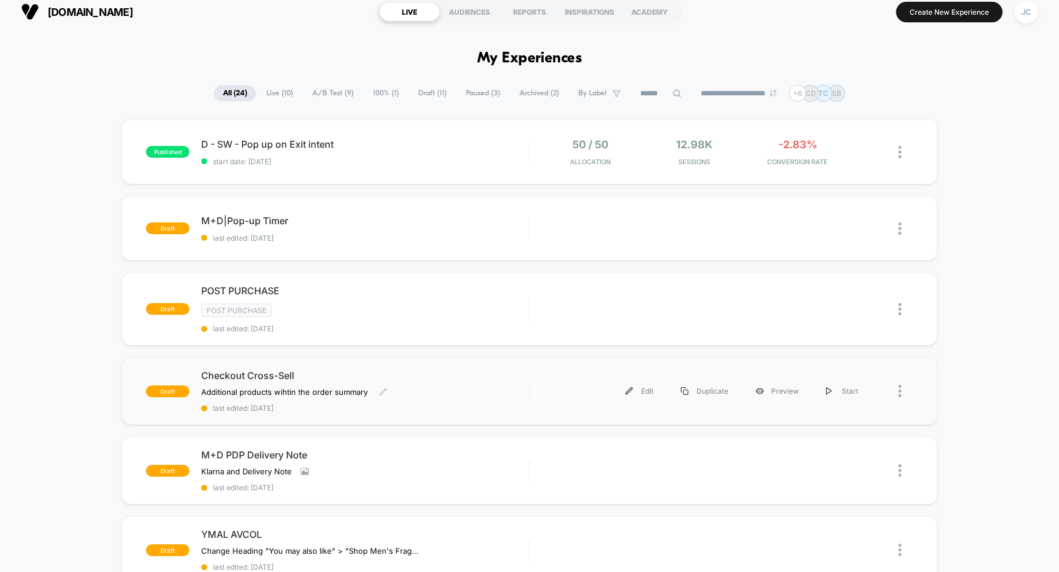
click at [352, 380] on div "Checkout Cross-Sell Additional products wihtin the order summary ﻿ Click to edi…" at bounding box center [365, 391] width 328 height 43
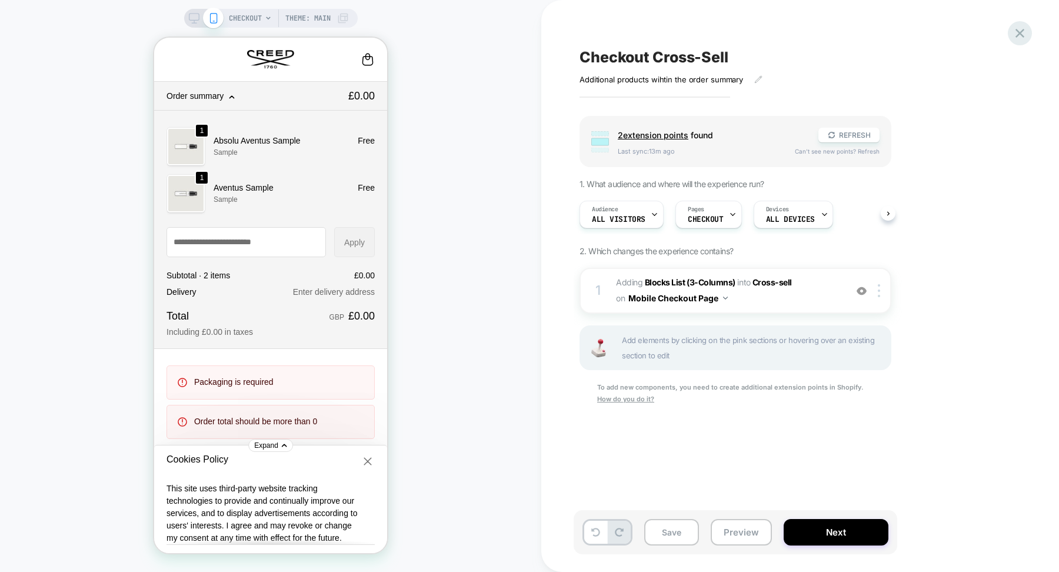
click at [1025, 29] on icon at bounding box center [1020, 33] width 16 height 16
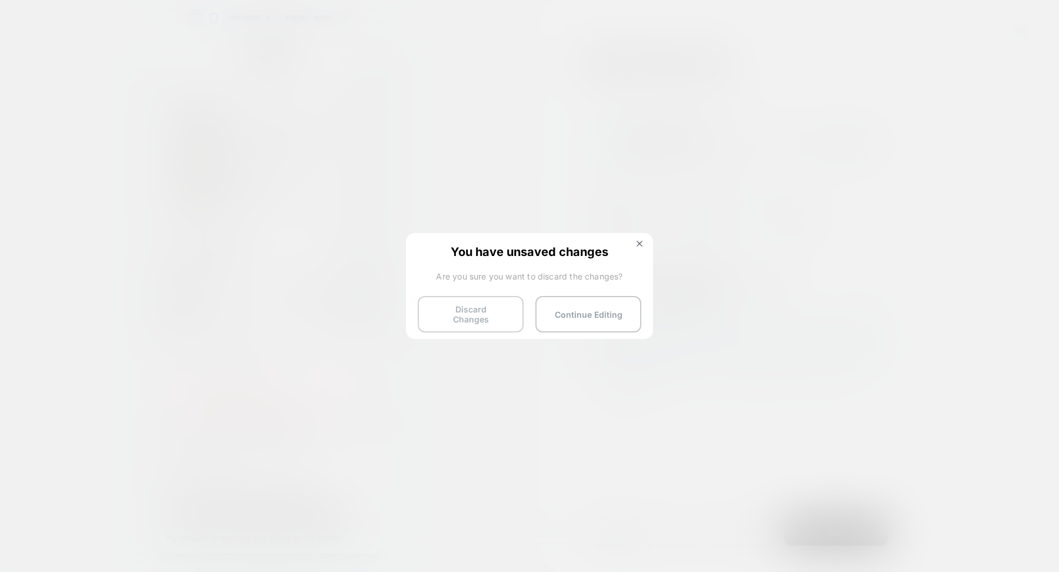
click at [464, 314] on button "Discard Changes" at bounding box center [471, 314] width 106 height 36
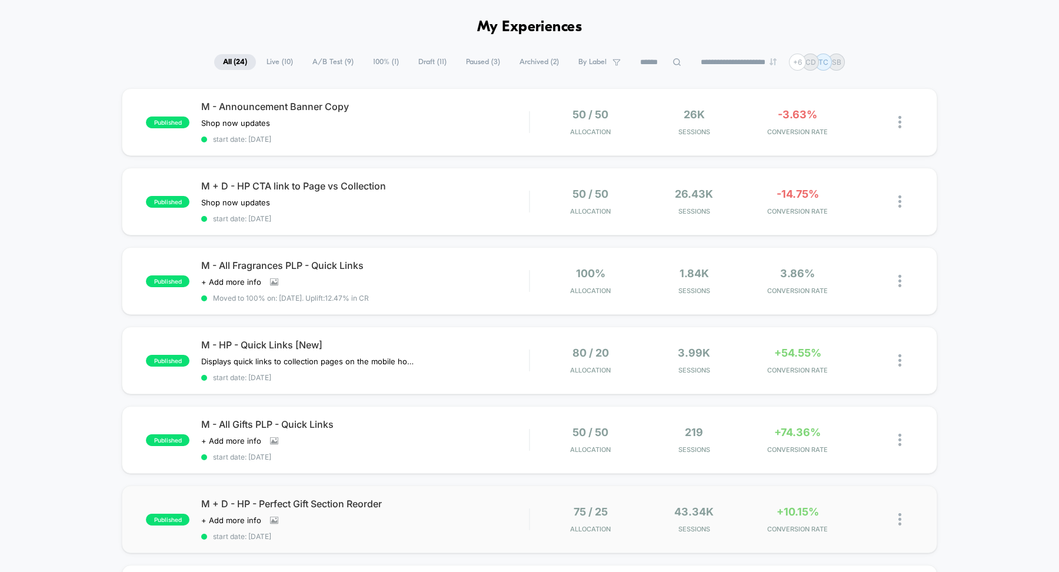
scroll to position [41, 0]
click at [358, 514] on div "Click to view images Click to edit experience details + Add more info" at bounding box center [315, 518] width 229 height 9
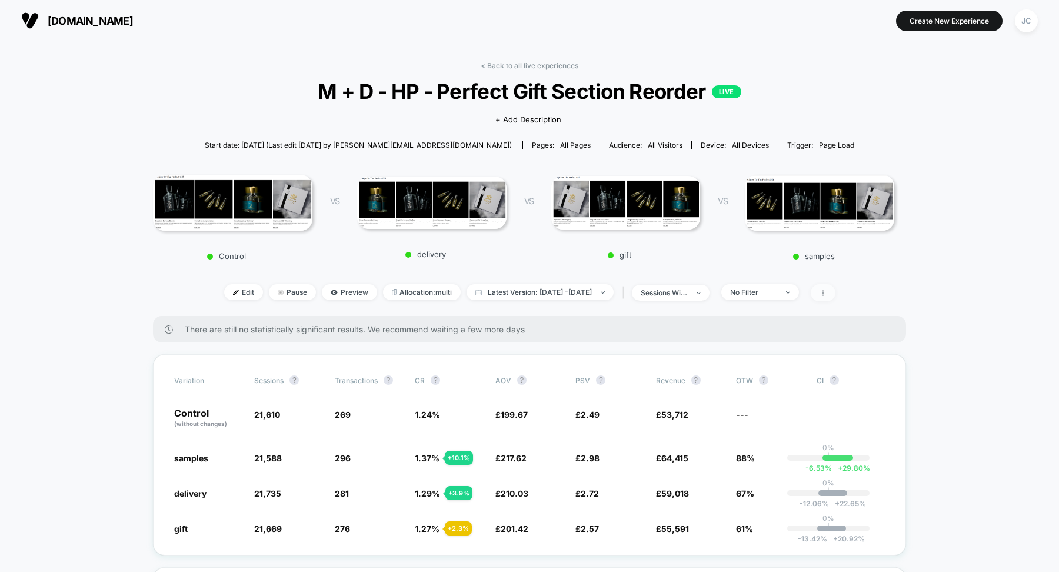
click at [827, 296] on icon at bounding box center [823, 292] width 7 height 7
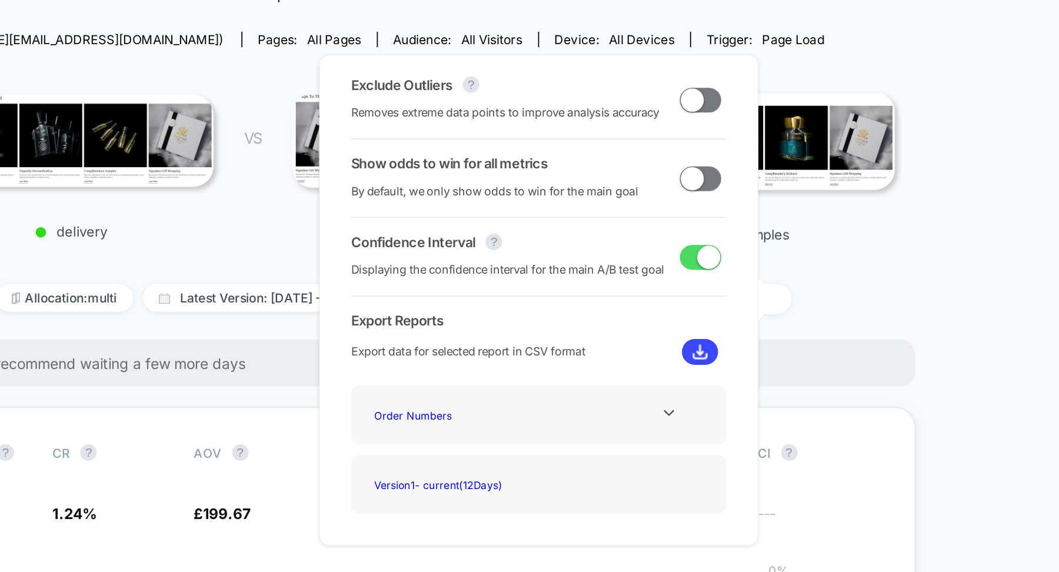
click at [874, 283] on div "< Back to all live experiences M + D - HP - Perfect Gift Section Reorder LIVE C…" at bounding box center [529, 188] width 753 height 255
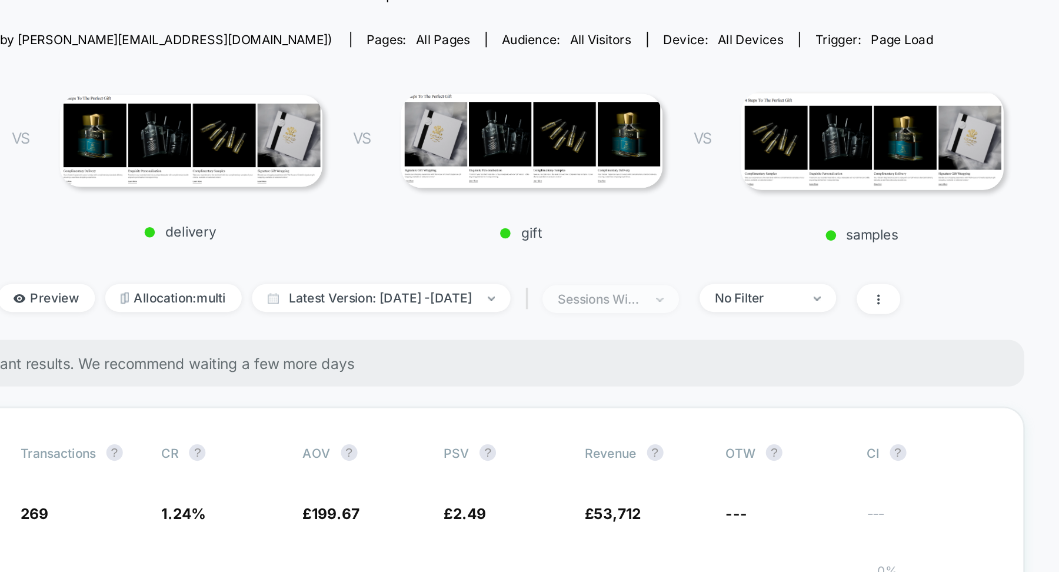
click at [678, 298] on span "sessions with impression" at bounding box center [671, 293] width 78 height 16
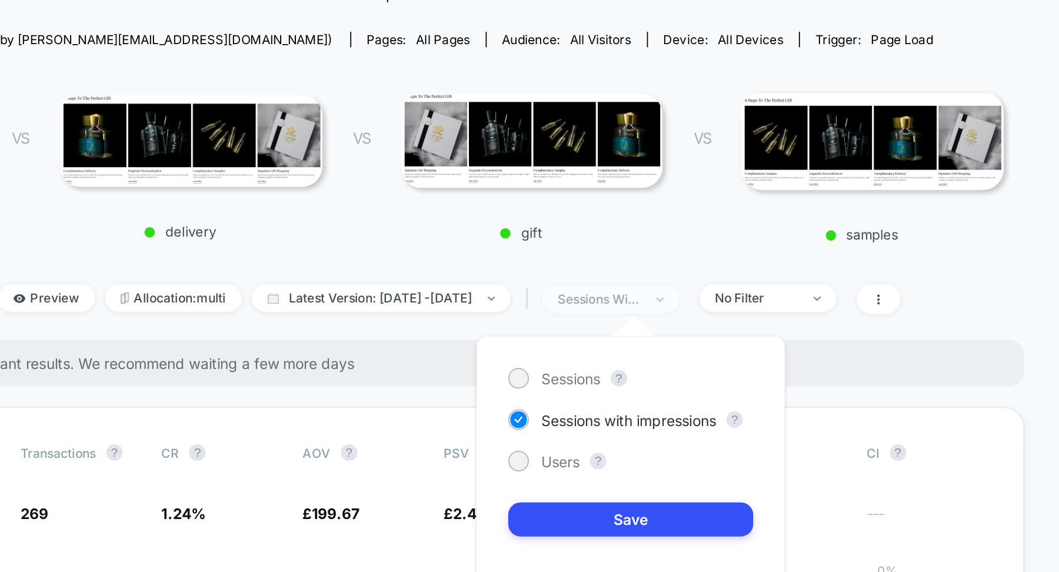
click at [678, 298] on span "sessions with impression" at bounding box center [671, 293] width 78 height 16
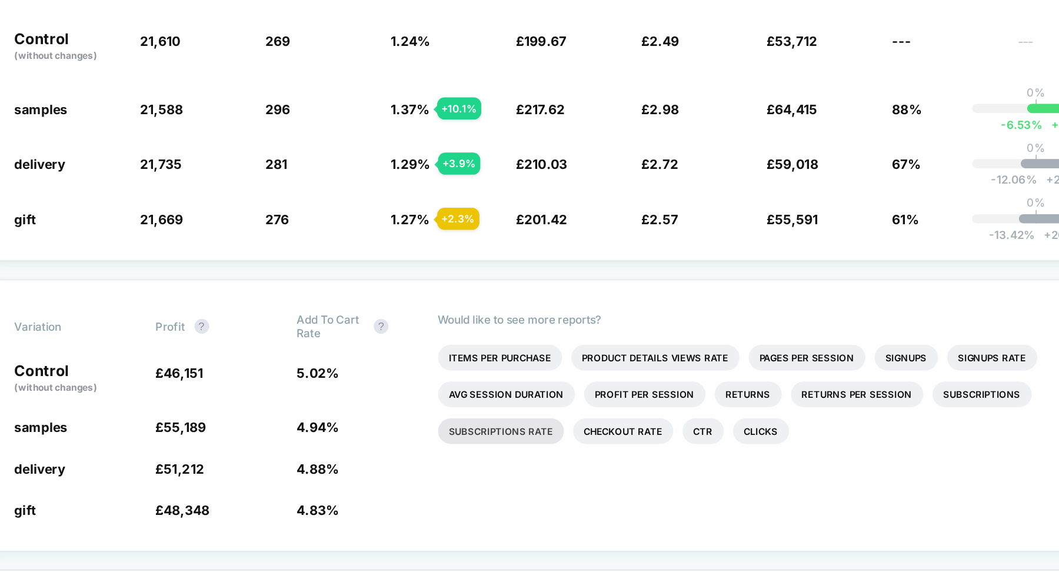
scroll to position [274, 0]
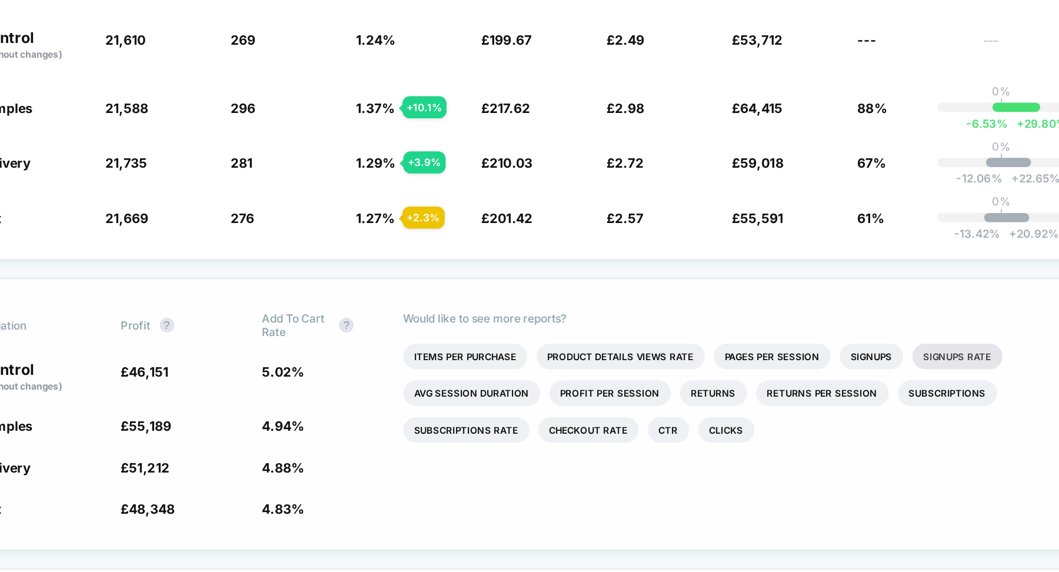
click at [799, 341] on li "Signups Rate" at bounding box center [800, 343] width 58 height 16
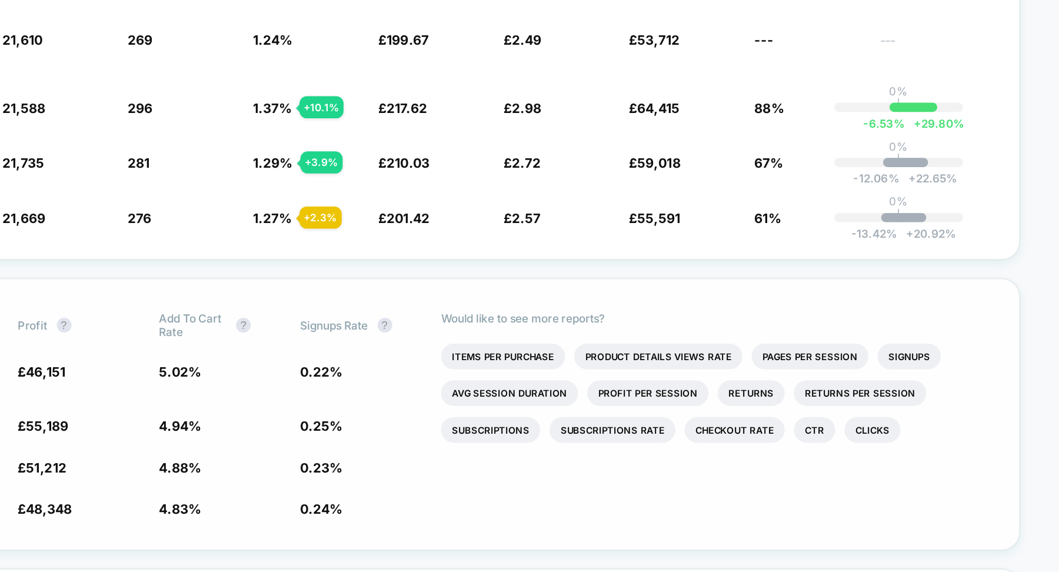
click at [451, 319] on span "Signups Rate" at bounding box center [467, 323] width 44 height 9
click at [826, 341] on li "Signups" at bounding box center [835, 343] width 41 height 16
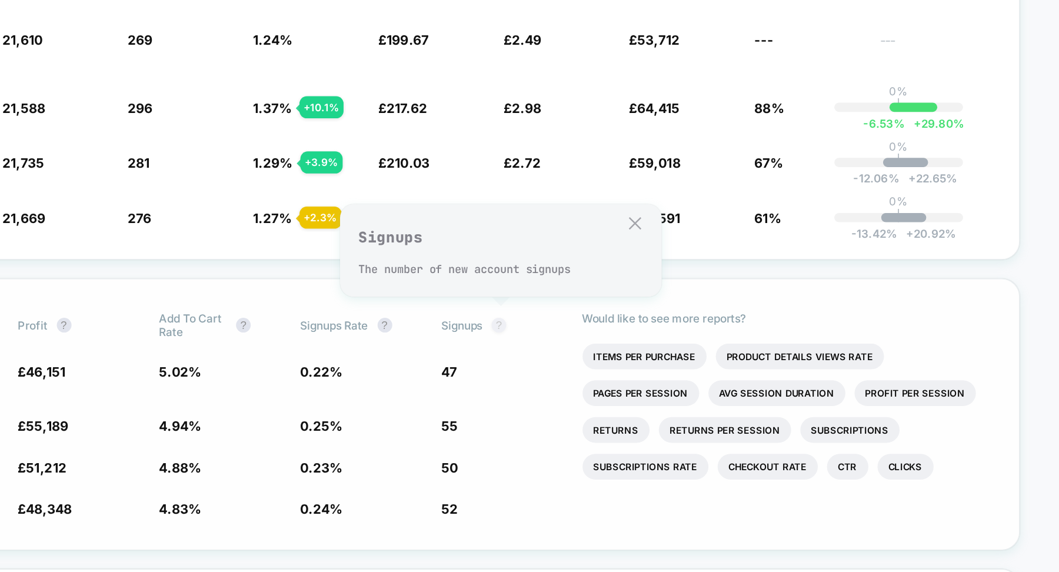
click at [570, 323] on button "?" at bounding box center [572, 322] width 9 height 9
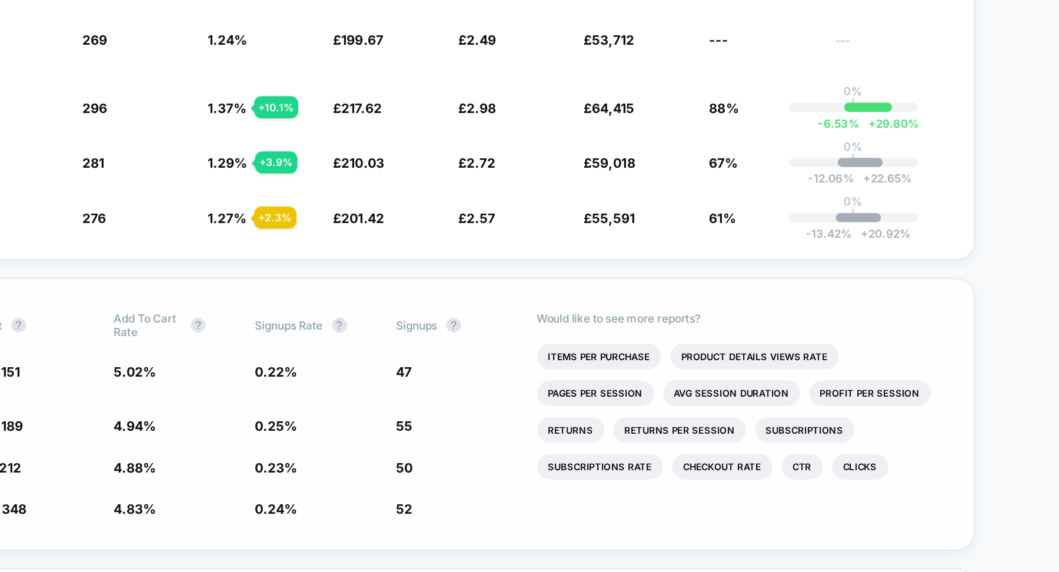
scroll to position [0, 0]
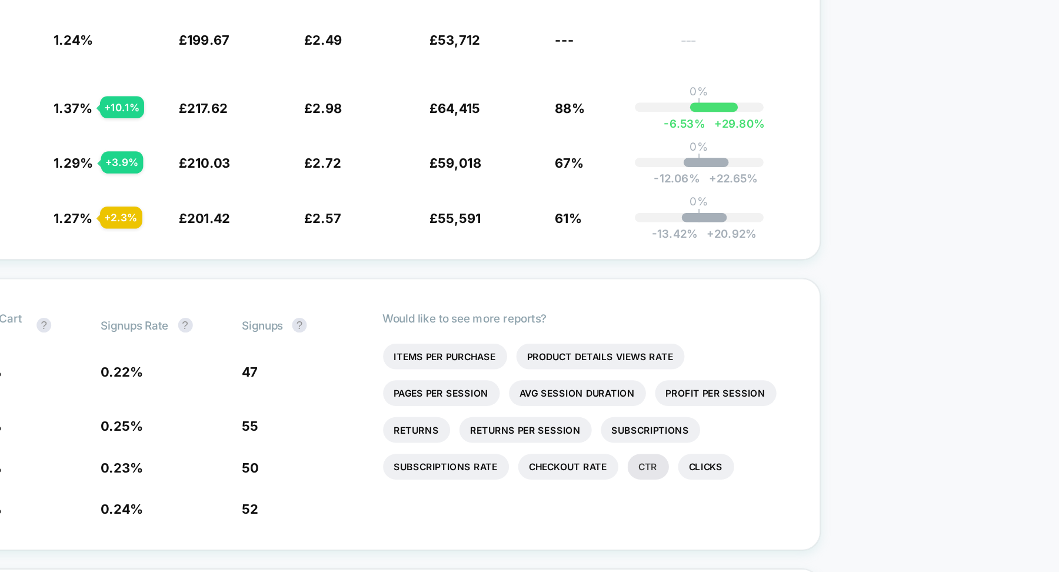
click at [797, 418] on li "Ctr" at bounding box center [796, 413] width 26 height 16
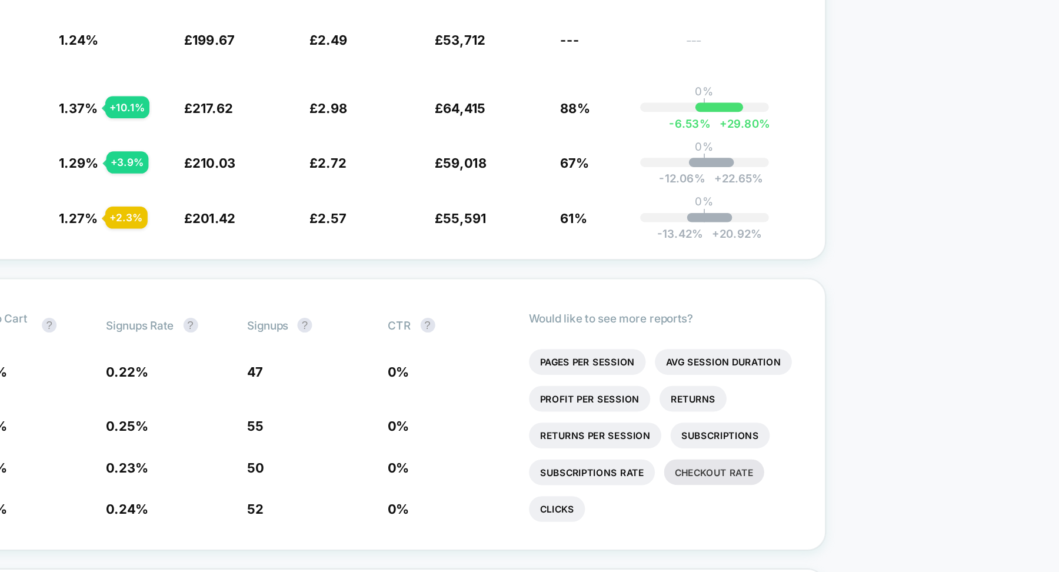
click at [818, 416] on li "Checkout Rate" at bounding box center [835, 417] width 64 height 16
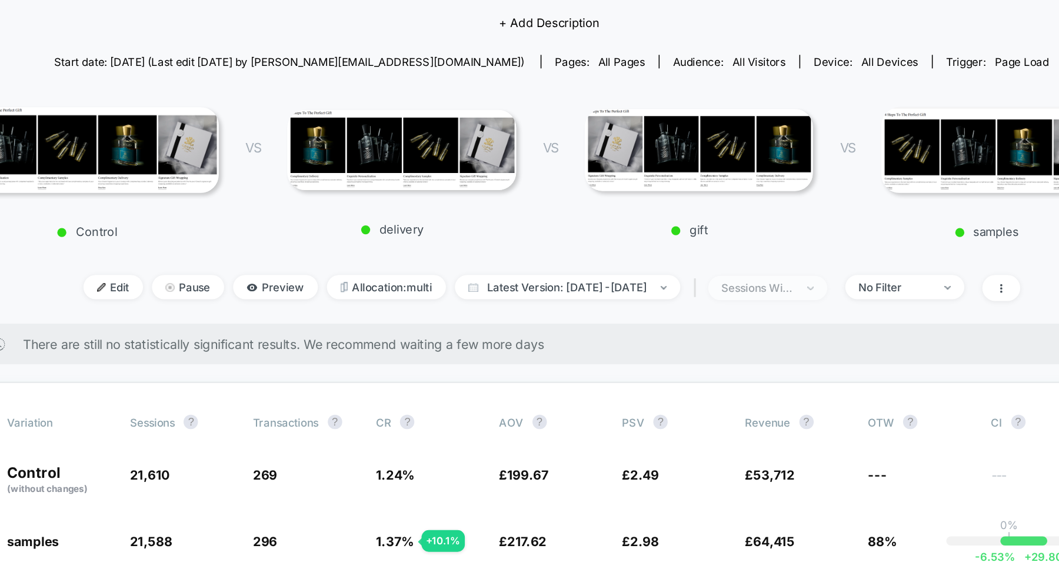
click at [688, 294] on div "sessions with impression" at bounding box center [664, 292] width 47 height 9
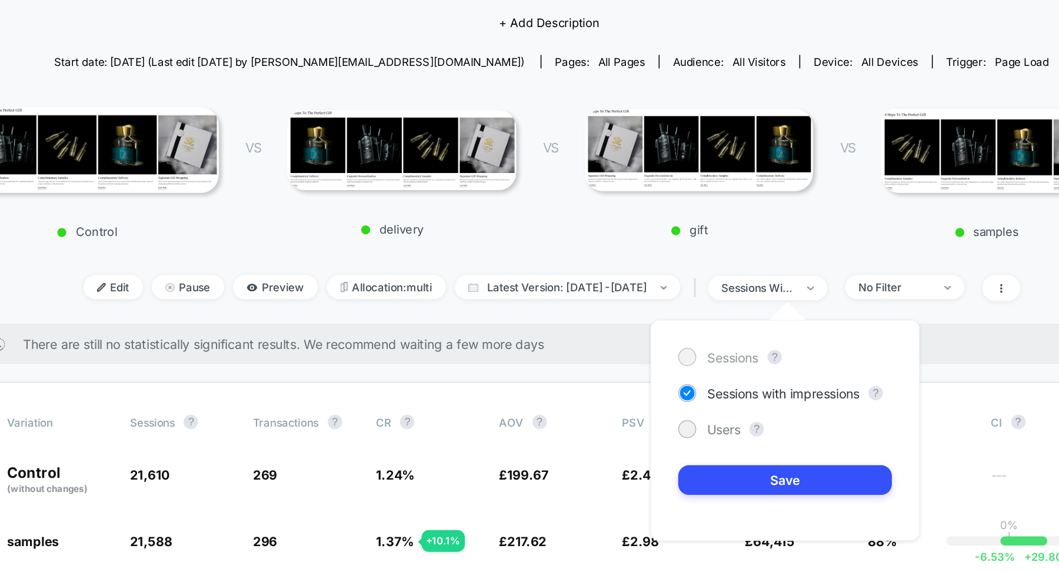
click at [645, 341] on span "Sessions" at bounding box center [648, 338] width 34 height 10
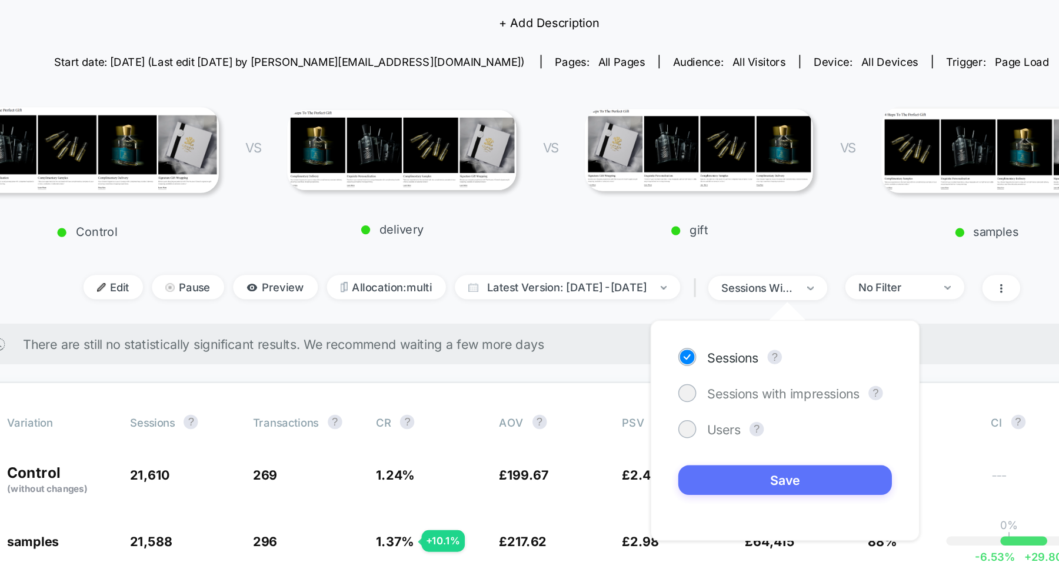
click at [644, 412] on button "Save" at bounding box center [682, 417] width 139 height 19
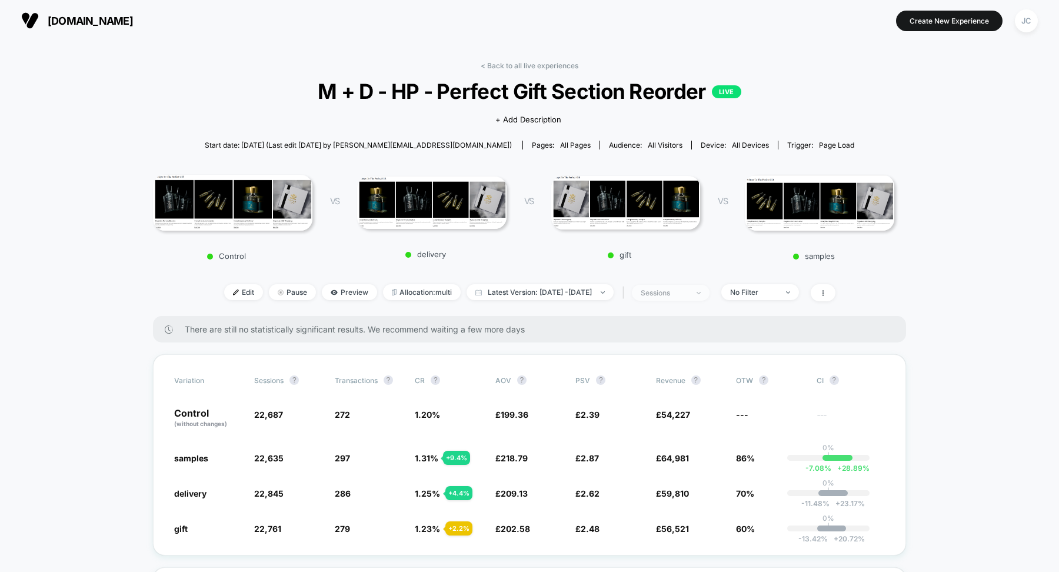
click at [677, 295] on div "sessions" at bounding box center [664, 292] width 47 height 9
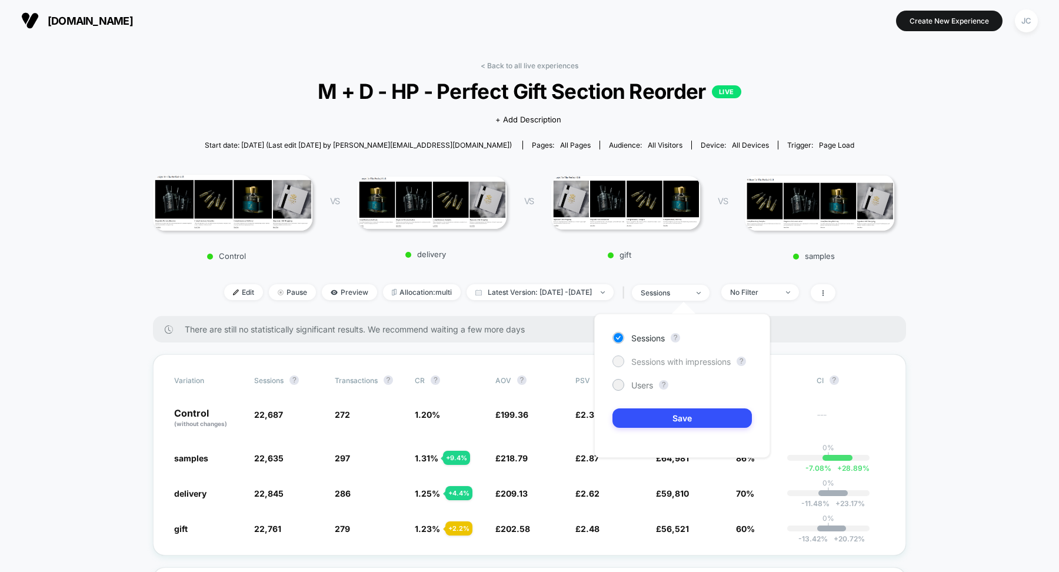
click at [655, 364] on span "Sessions with impressions" at bounding box center [680, 362] width 99 height 10
click at [665, 419] on button "Save" at bounding box center [682, 417] width 139 height 19
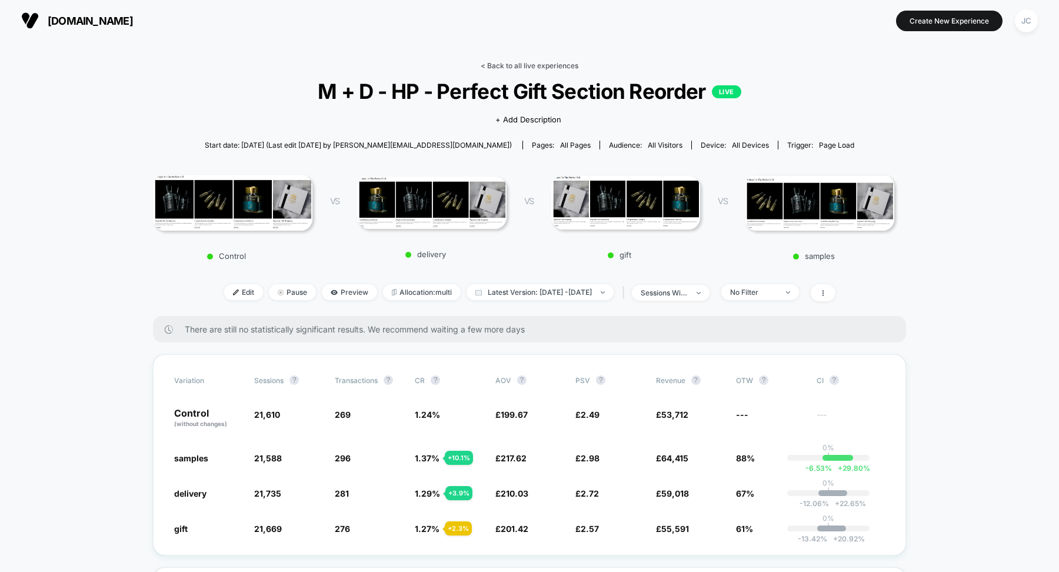
click at [531, 66] on link "< Back to all live experiences" at bounding box center [530, 65] width 98 height 9
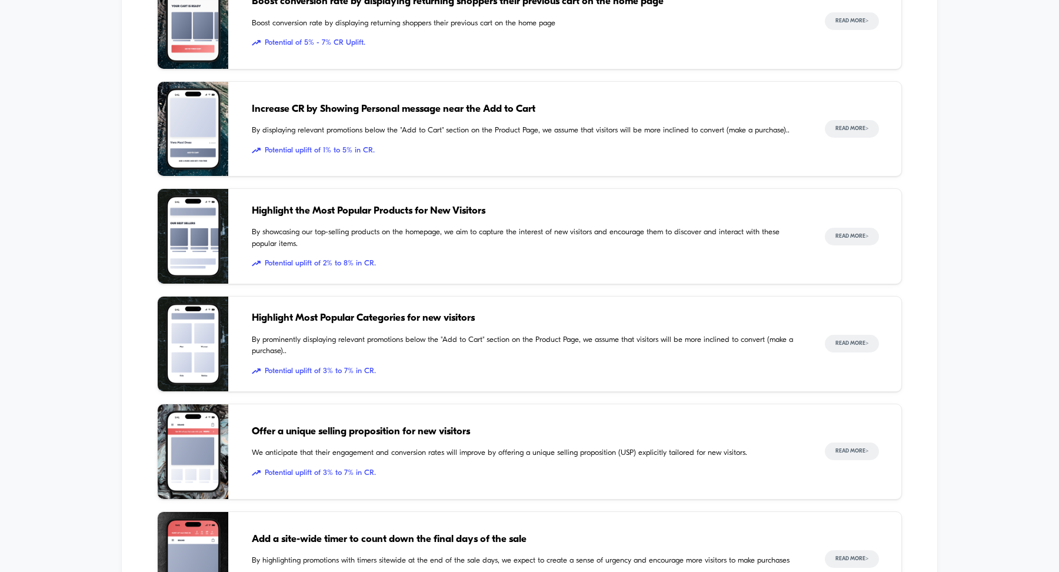
scroll to position [1525, 0]
